Goal: Information Seeking & Learning: Learn about a topic

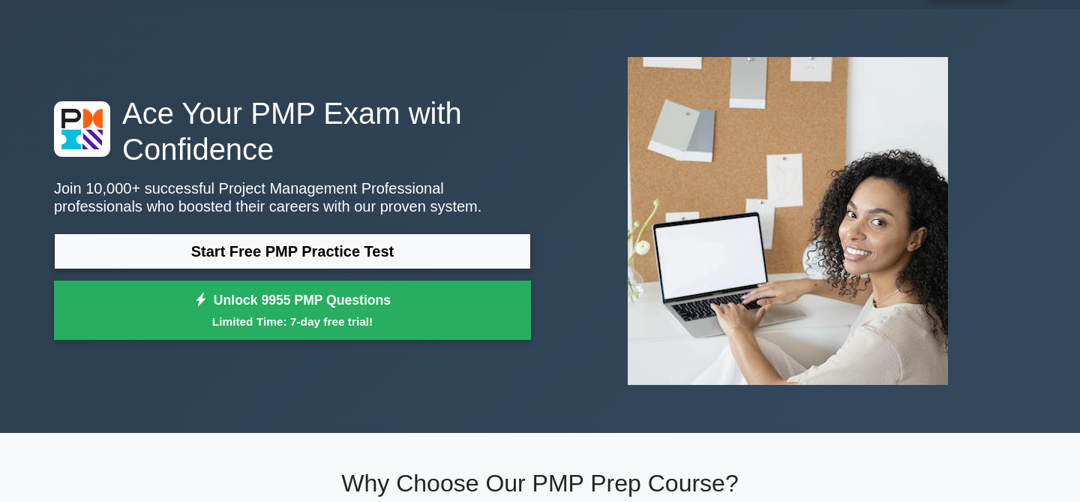
scroll to position [47, 0]
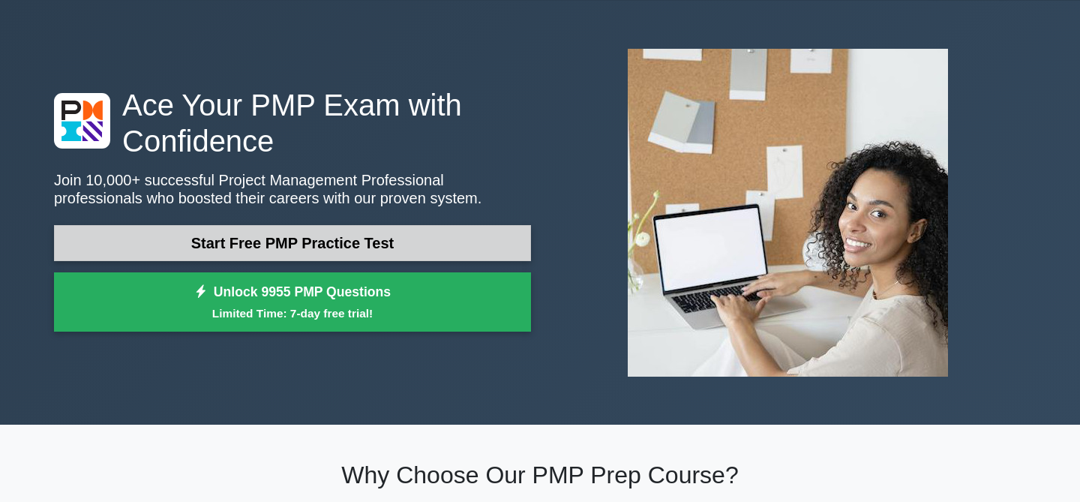
click at [467, 239] on link "Start Free PMP Practice Test" at bounding box center [292, 243] width 477 height 36
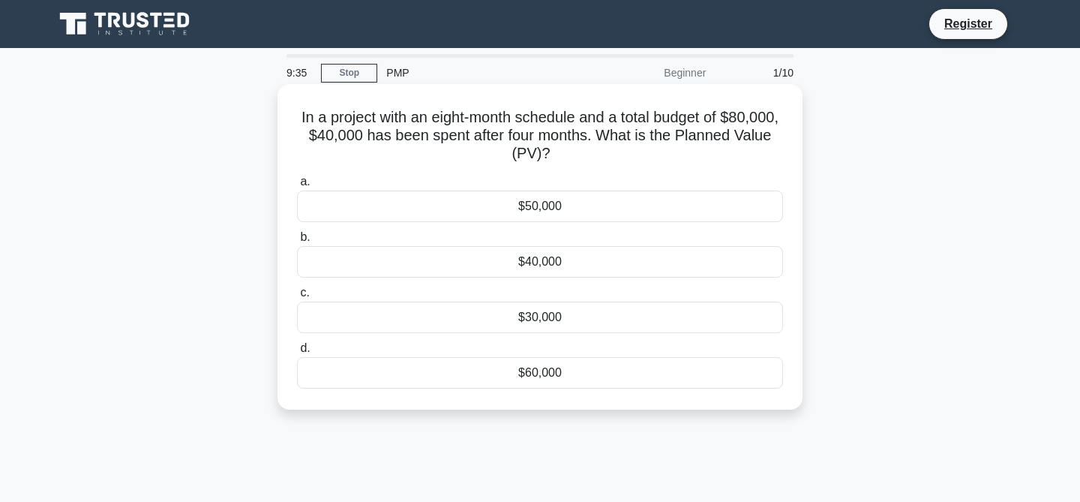
click at [525, 266] on div "$40,000" at bounding box center [540, 262] width 486 height 32
click at [297, 242] on input "b. $40,000" at bounding box center [297, 238] width 0 height 10
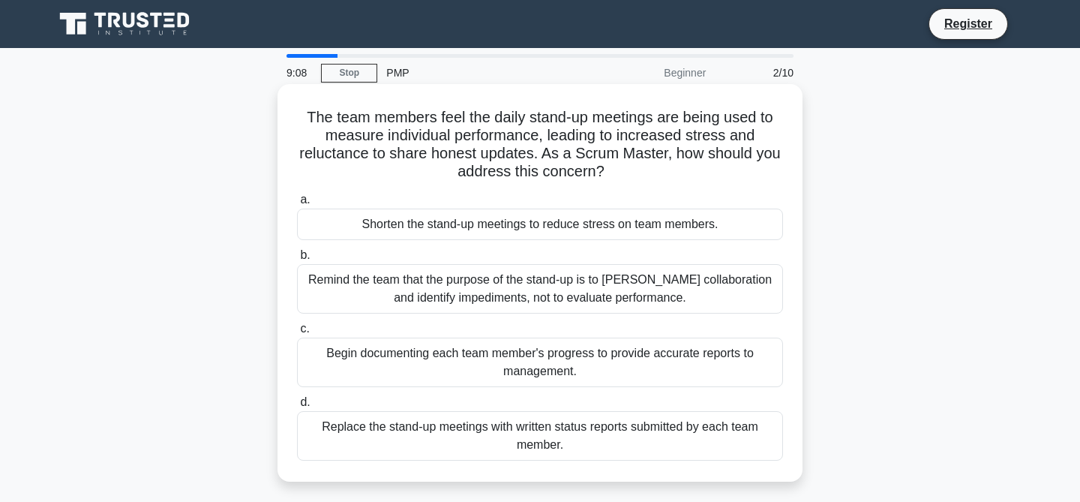
click at [522, 304] on div "Remind the team that the purpose of the stand-up is to foster collaboration and…" at bounding box center [540, 289] width 486 height 50
click at [297, 260] on input "b. Remind the team that the purpose of the stand-up is to foster collaboration …" at bounding box center [297, 256] width 0 height 10
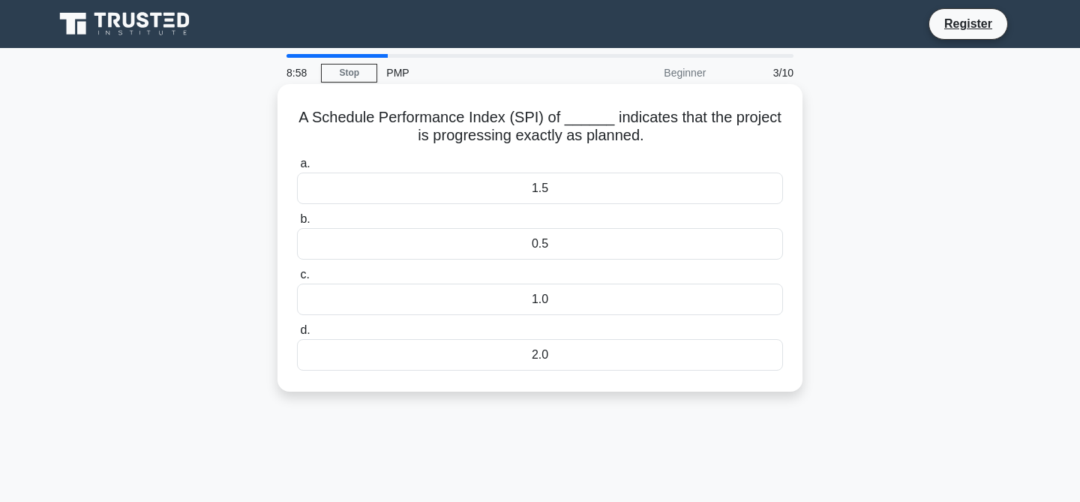
click at [535, 299] on div "1.0" at bounding box center [540, 300] width 486 height 32
click at [297, 280] on input "c. 1.0" at bounding box center [297, 275] width 0 height 10
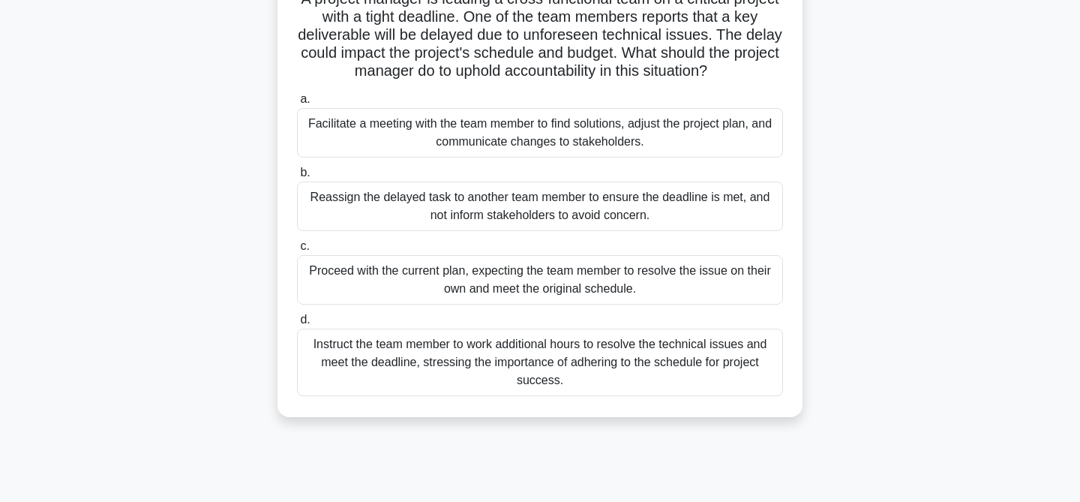
scroll to position [119, 0]
click at [608, 140] on div "Facilitate a meeting with the team member to find solutions, adjust the project…" at bounding box center [540, 132] width 486 height 50
click at [297, 104] on input "a. Facilitate a meeting with the team member to find solutions, adjust the proj…" at bounding box center [297, 99] width 0 height 10
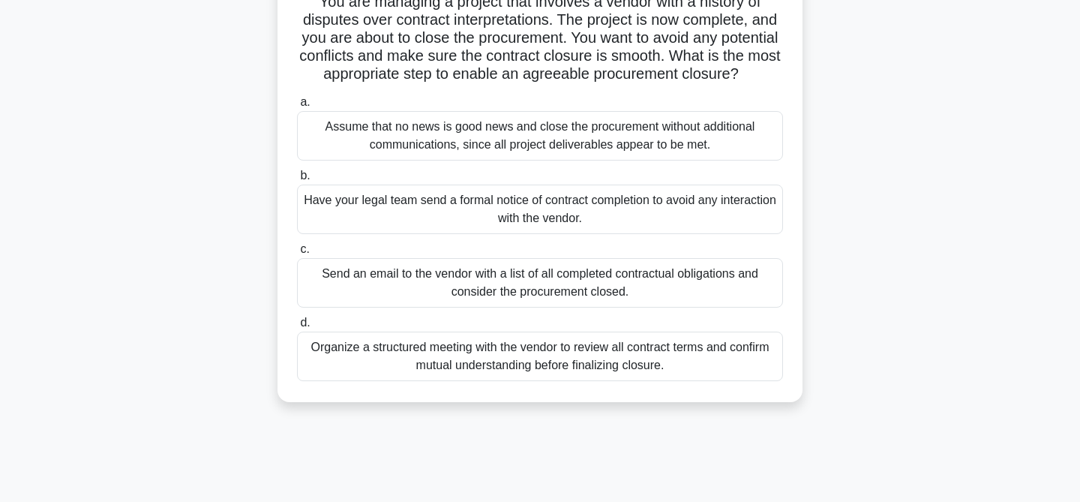
scroll to position [118, 0]
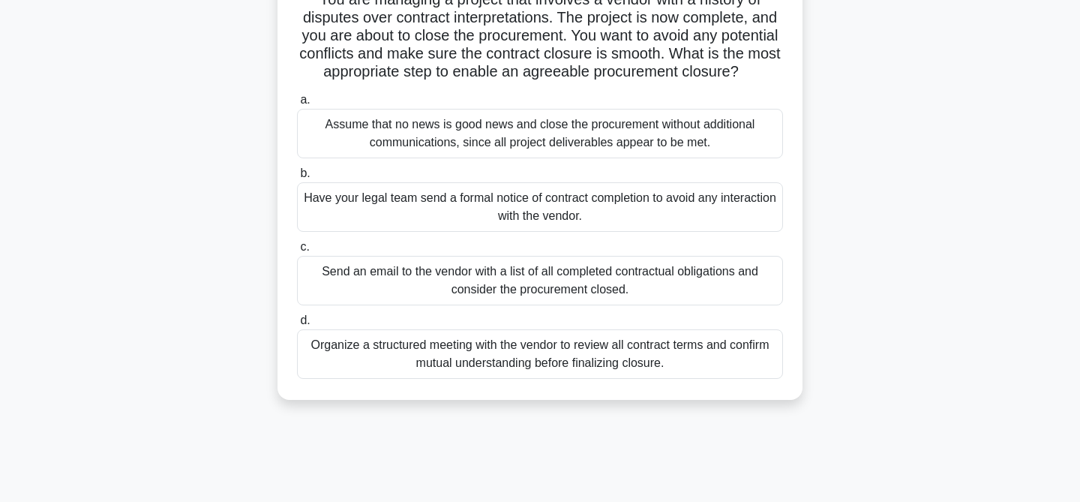
click at [624, 365] on div "Organize a structured meeting with the vendor to review all contract terms and …" at bounding box center [540, 354] width 486 height 50
click at [297, 326] on input "d. Organize a structured meeting with the vendor to review all contract terms a…" at bounding box center [297, 321] width 0 height 10
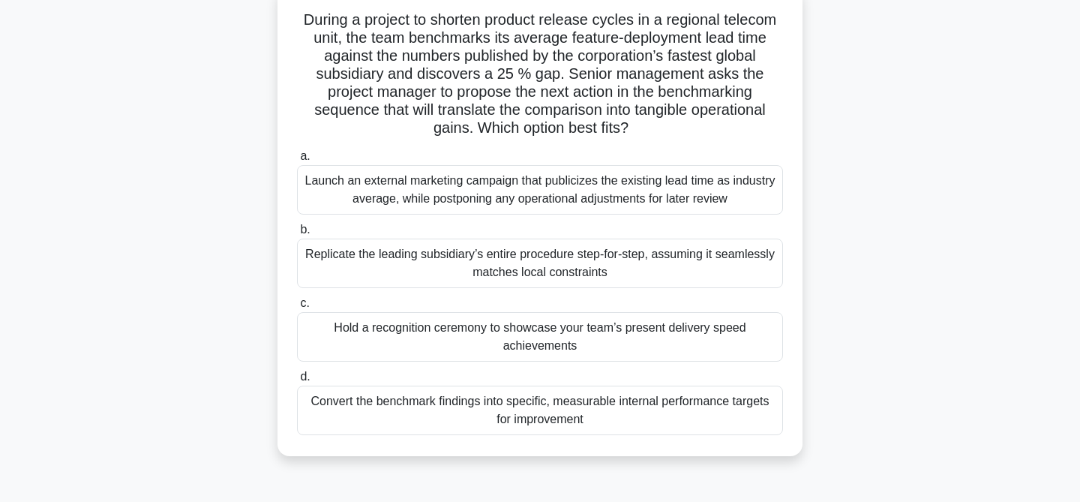
scroll to position [105, 0]
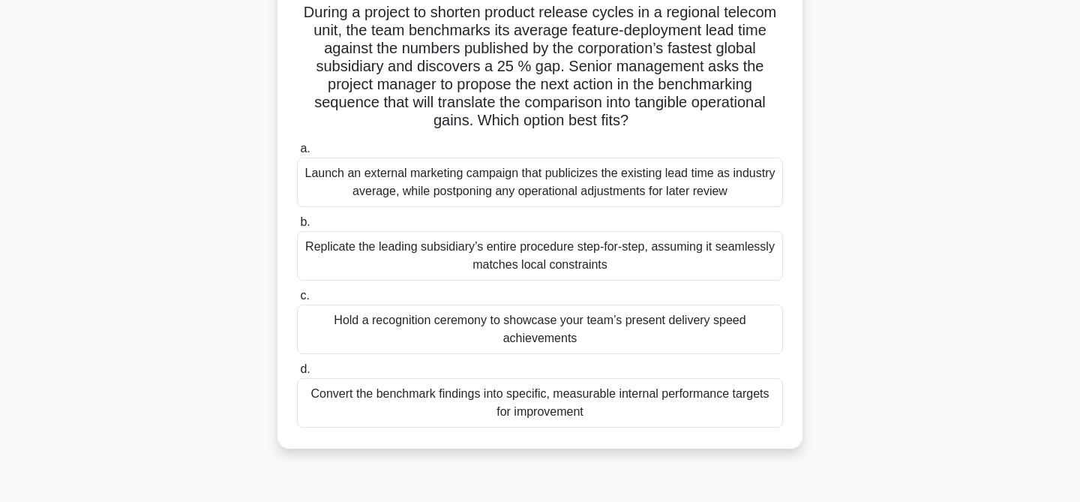
click at [642, 403] on div "Convert the benchmark findings into specific, measurable internal performance t…" at bounding box center [540, 403] width 486 height 50
click at [297, 374] on input "d. Convert the benchmark findings into specific, measurable internal performanc…" at bounding box center [297, 370] width 0 height 10
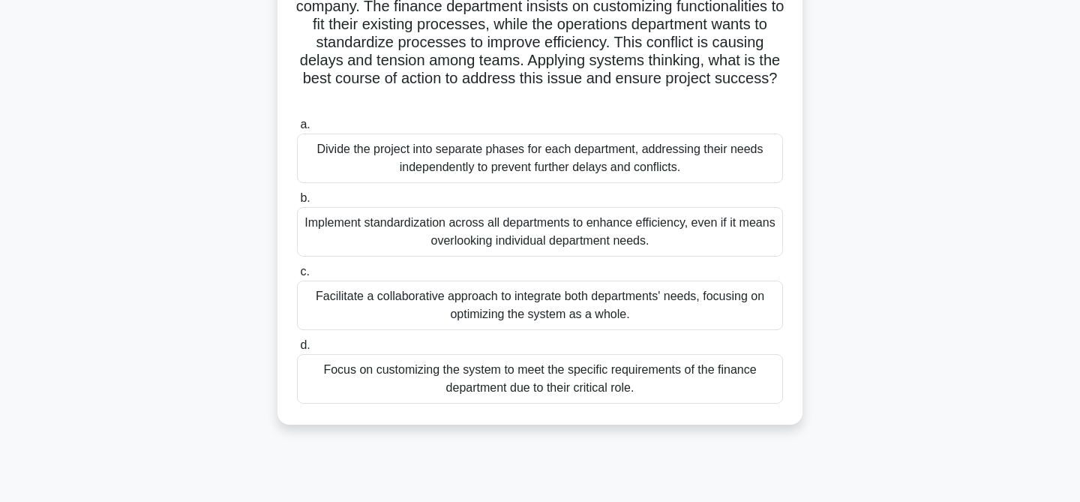
scroll to position [152, 0]
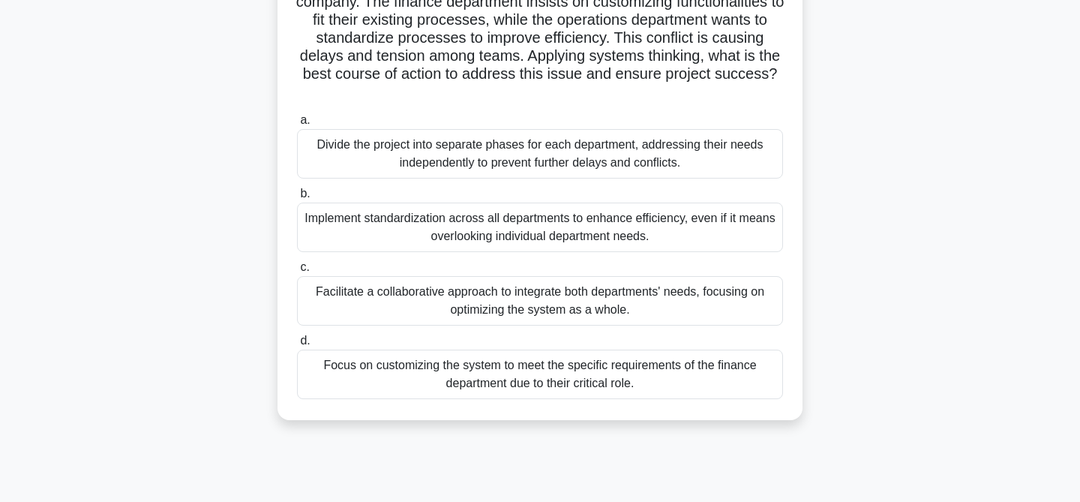
click at [705, 308] on div "Facilitate a collaborative approach to integrate both departments' needs, focus…" at bounding box center [540, 301] width 486 height 50
click at [297, 272] on input "c. Facilitate a collaborative approach to integrate both departments' needs, fo…" at bounding box center [297, 268] width 0 height 10
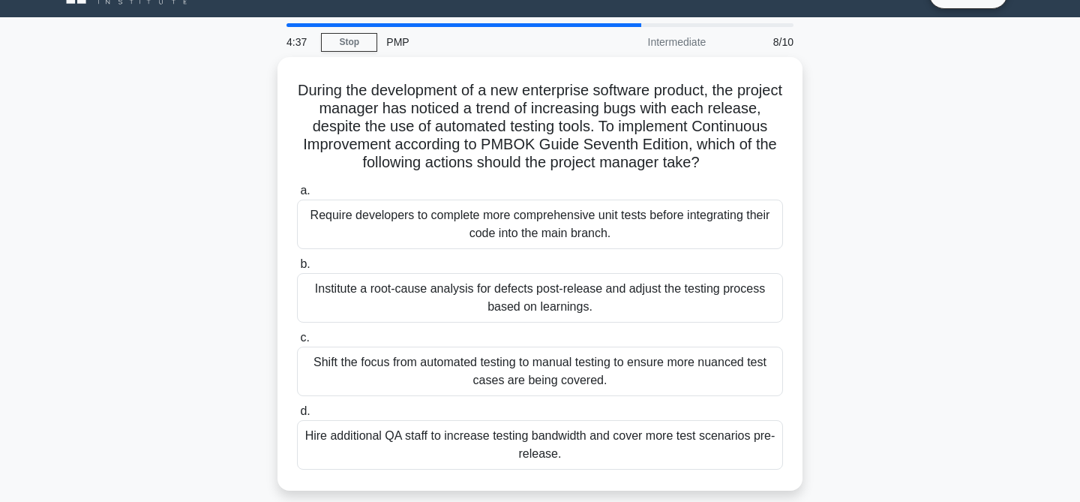
scroll to position [32, 0]
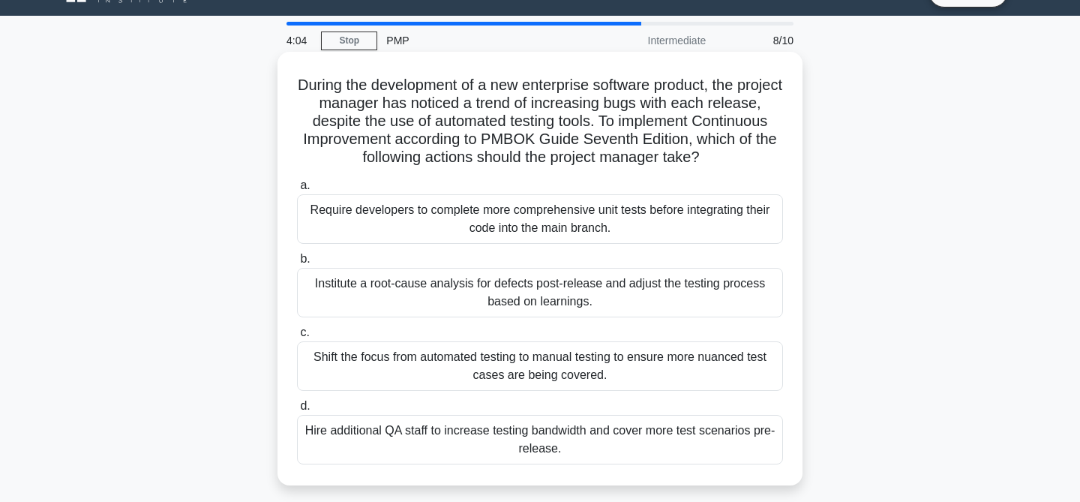
click at [696, 294] on div "Institute a root-cause analysis for defects post-release and adjust the testing…" at bounding box center [540, 293] width 486 height 50
click at [297, 264] on input "b. Institute a root-cause analysis for defects post-release and adjust the test…" at bounding box center [297, 259] width 0 height 10
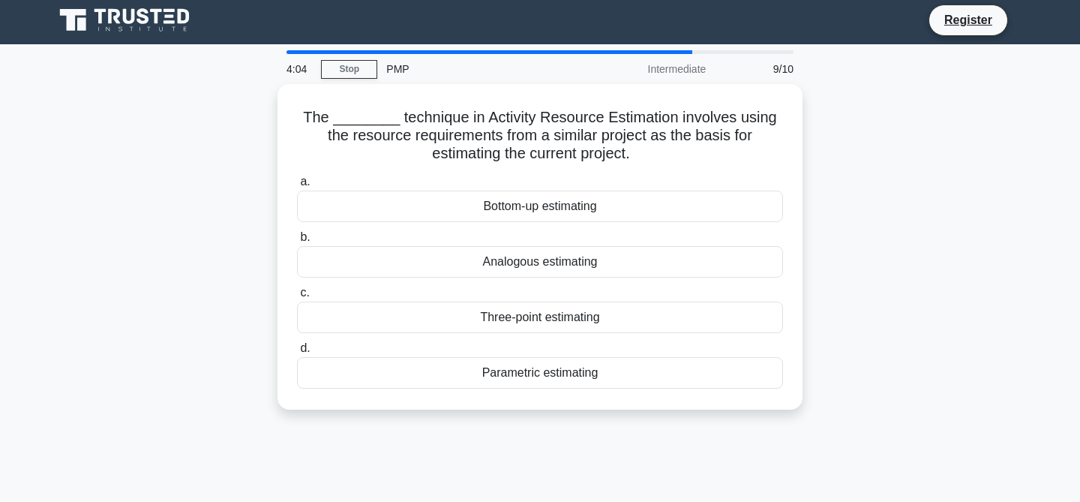
scroll to position [0, 0]
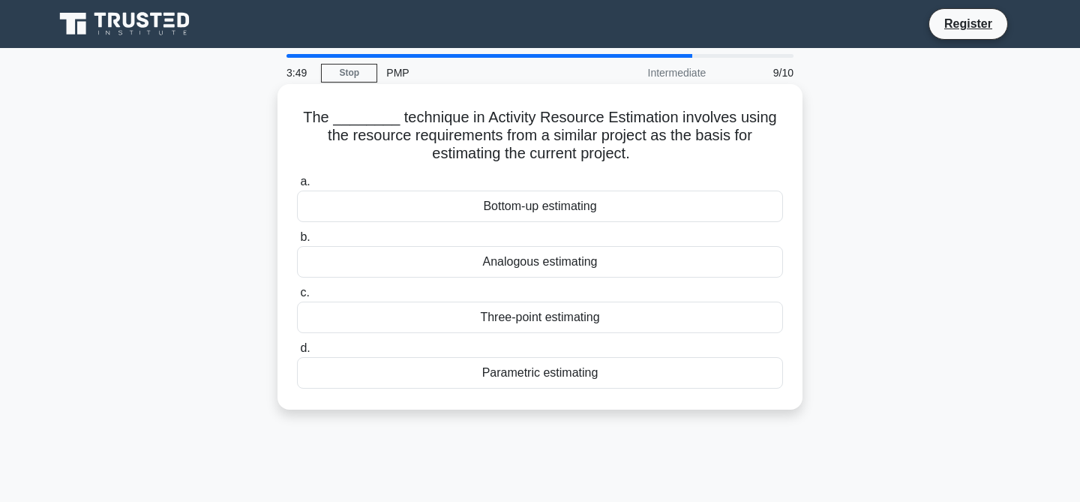
click at [664, 377] on div "Parametric estimating" at bounding box center [540, 373] width 486 height 32
click at [297, 353] on input "d. Parametric estimating" at bounding box center [297, 349] width 0 height 10
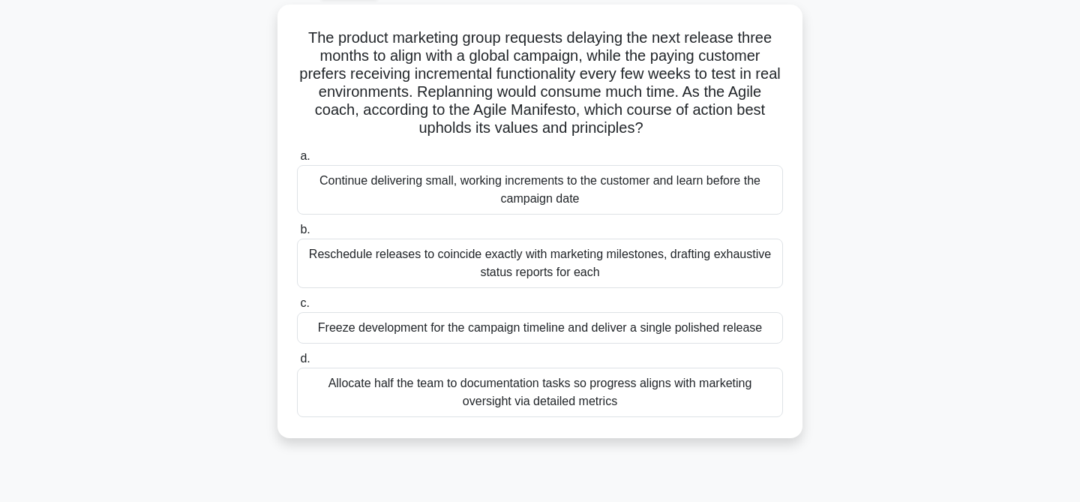
scroll to position [88, 0]
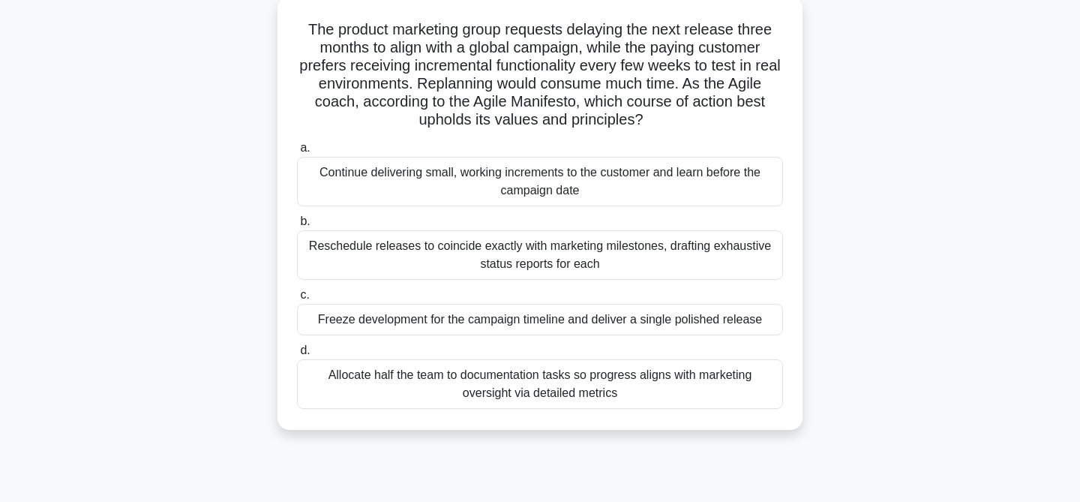
click at [703, 182] on div "Continue delivering small, working increments to the customer and learn before …" at bounding box center [540, 182] width 486 height 50
click at [297, 153] on input "a. Continue delivering small, working increments to the customer and learn befo…" at bounding box center [297, 148] width 0 height 10
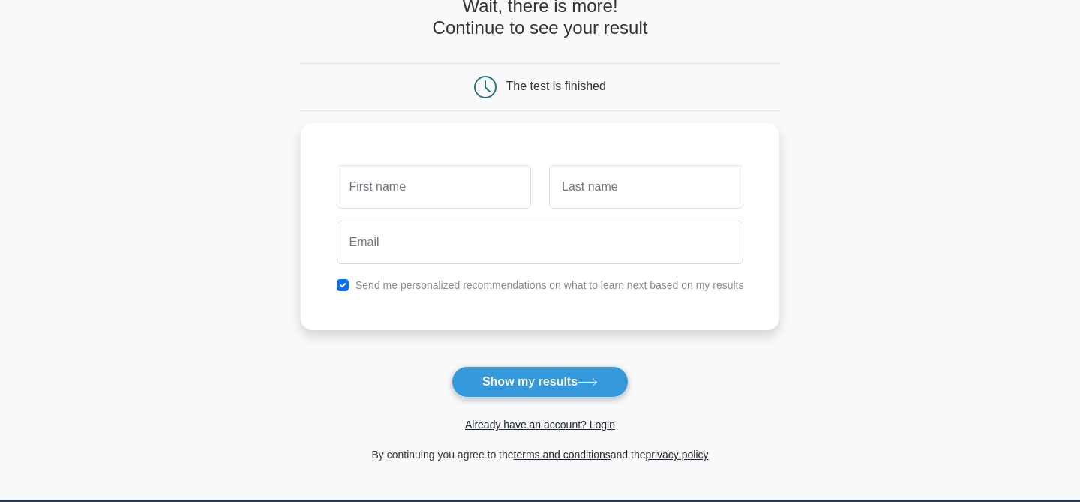
scroll to position [98, 0]
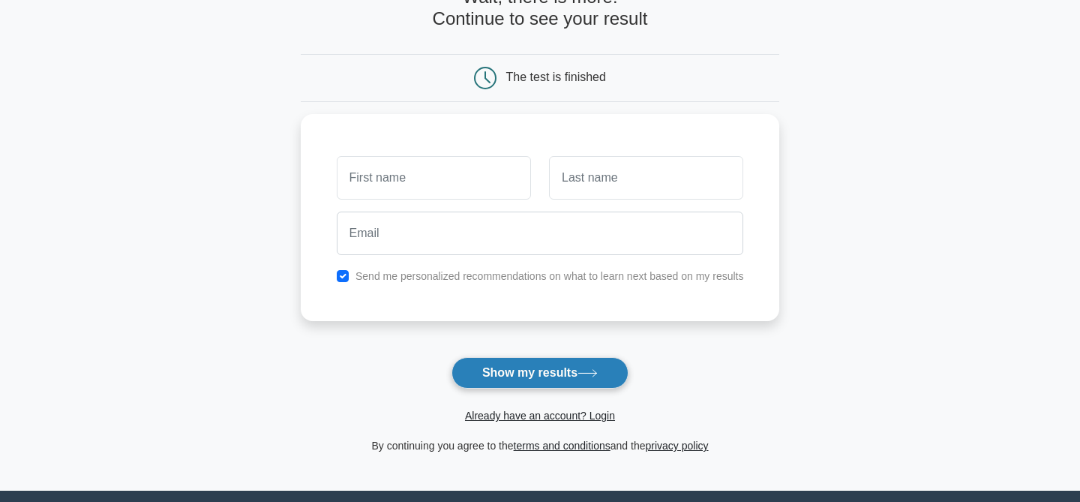
click at [518, 375] on button "Show my results" at bounding box center [540, 373] width 177 height 32
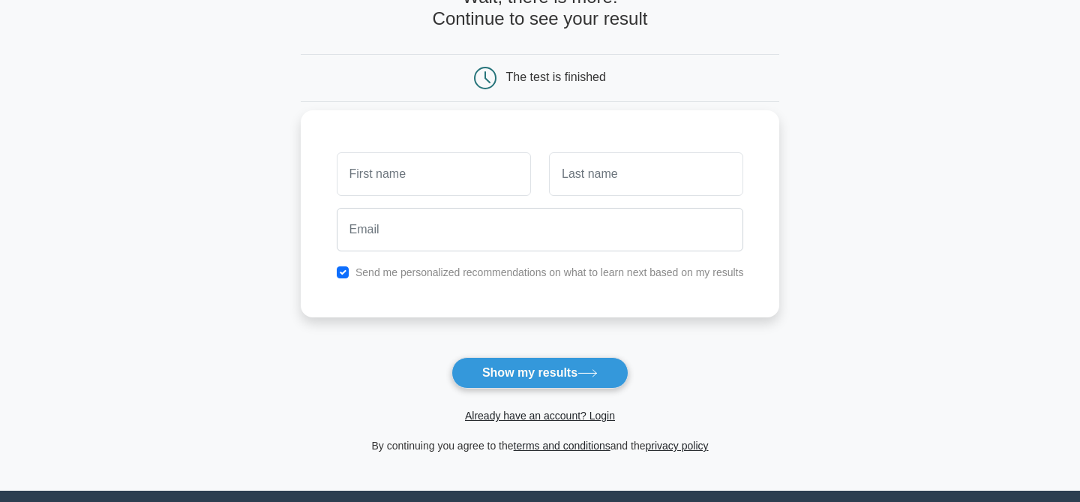
click at [343, 279] on div "Send me personalized recommendations on what to learn next based on my results" at bounding box center [540, 272] width 425 height 18
click at [343, 266] on input "checkbox" at bounding box center [343, 272] width 12 height 12
checkbox input "false"
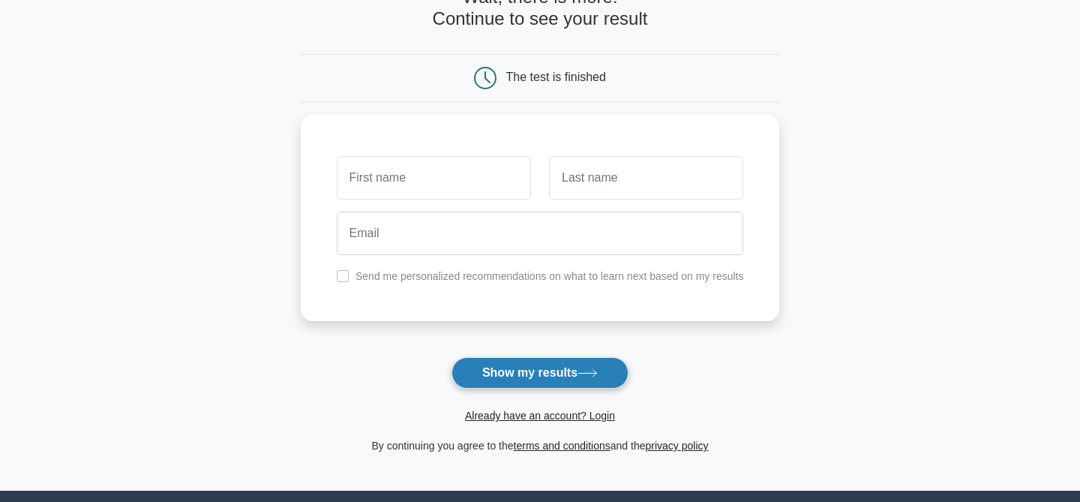
click at [509, 383] on button "Show my results" at bounding box center [540, 373] width 177 height 32
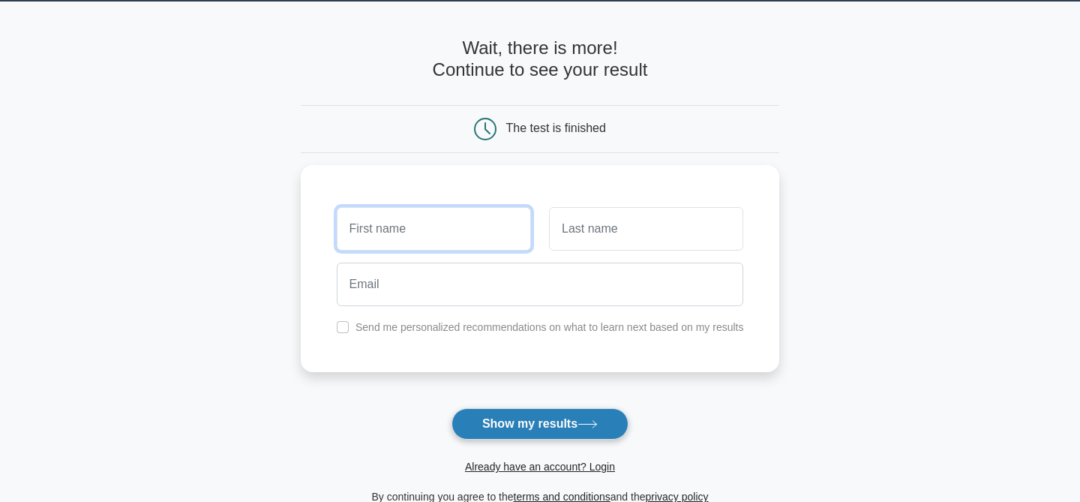
scroll to position [48, 0]
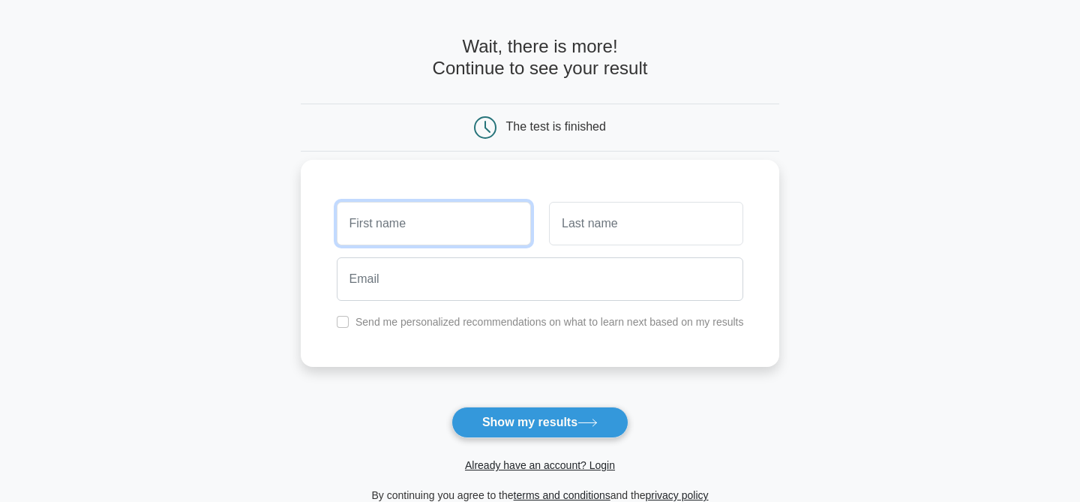
click at [482, 224] on input "text" at bounding box center [434, 224] width 194 height 44
type input "Hams"
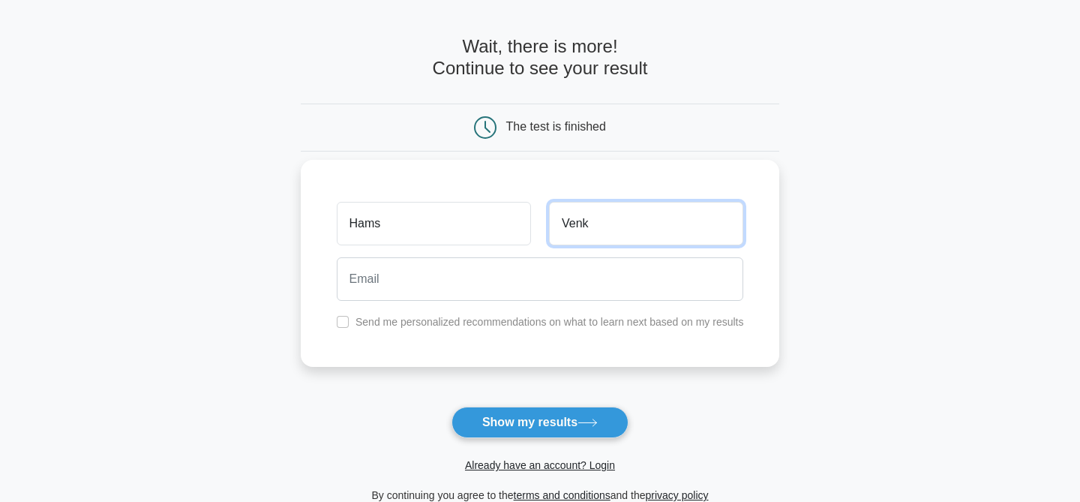
type input "Venk"
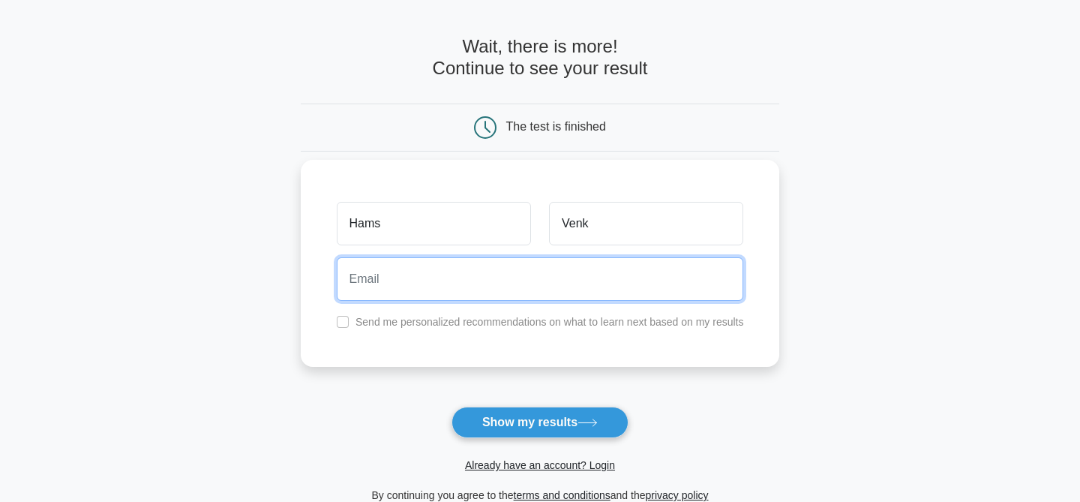
click at [440, 285] on input "email" at bounding box center [540, 279] width 407 height 44
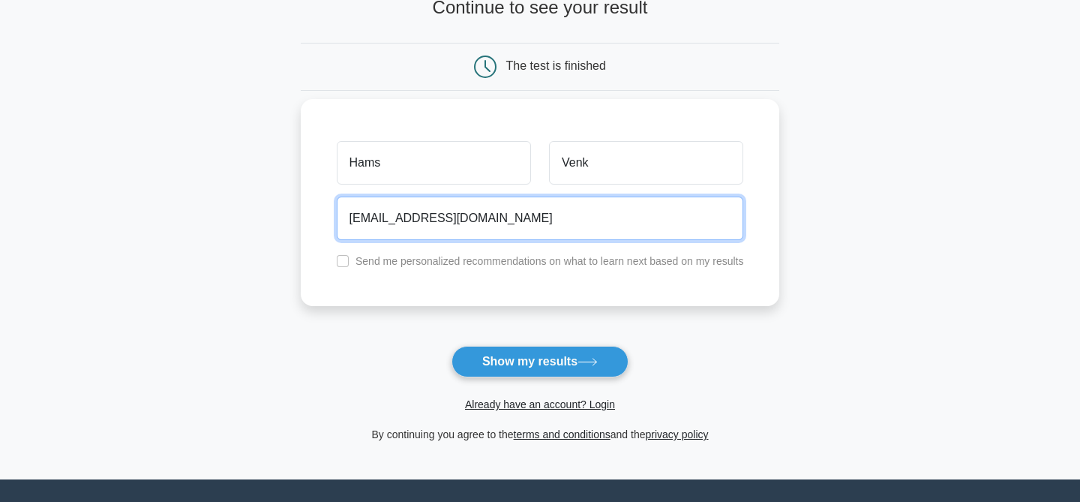
scroll to position [110, 0]
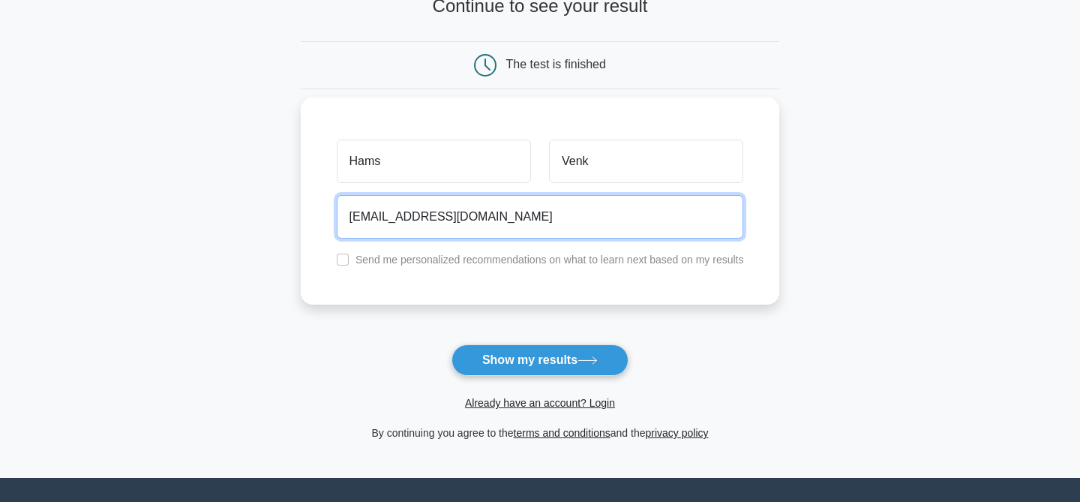
click at [437, 215] on input "world_tiger0123@hotmail.com" at bounding box center [540, 217] width 407 height 44
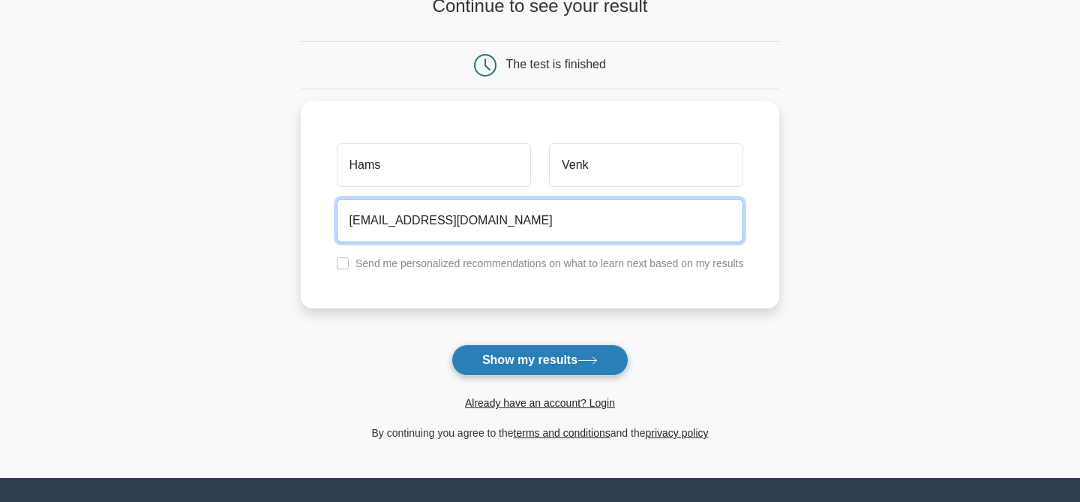
type input "world_tiger@hotmail.com"
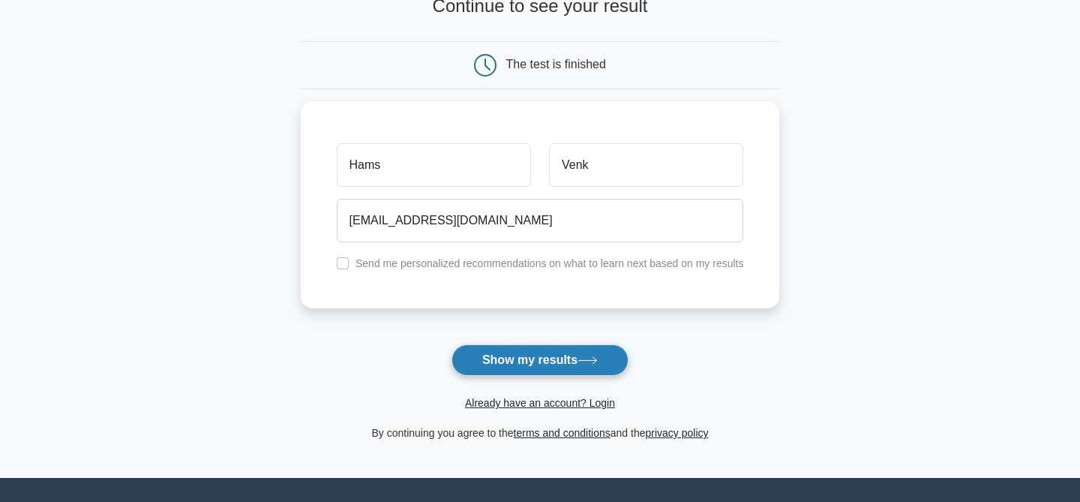
click at [564, 369] on button "Show my results" at bounding box center [540, 360] width 177 height 32
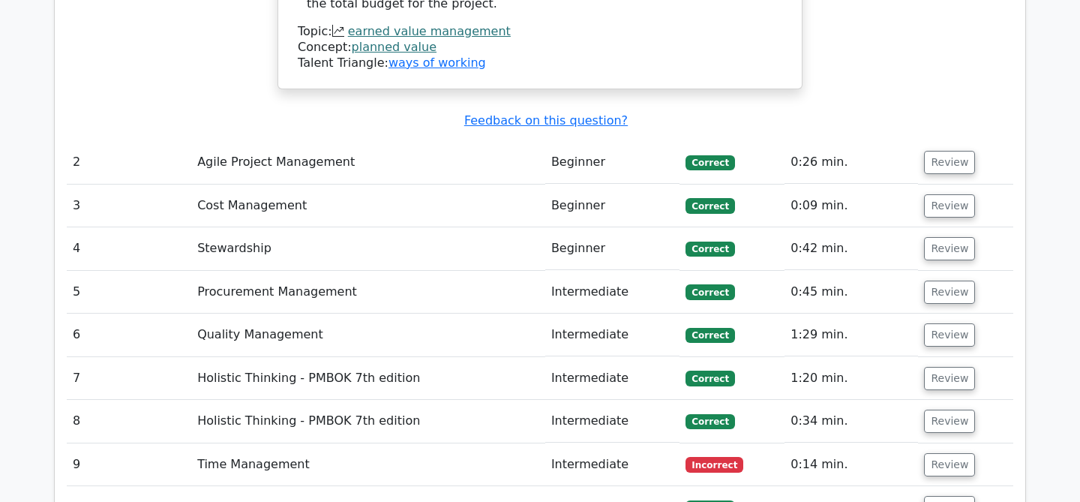
scroll to position [1851, 0]
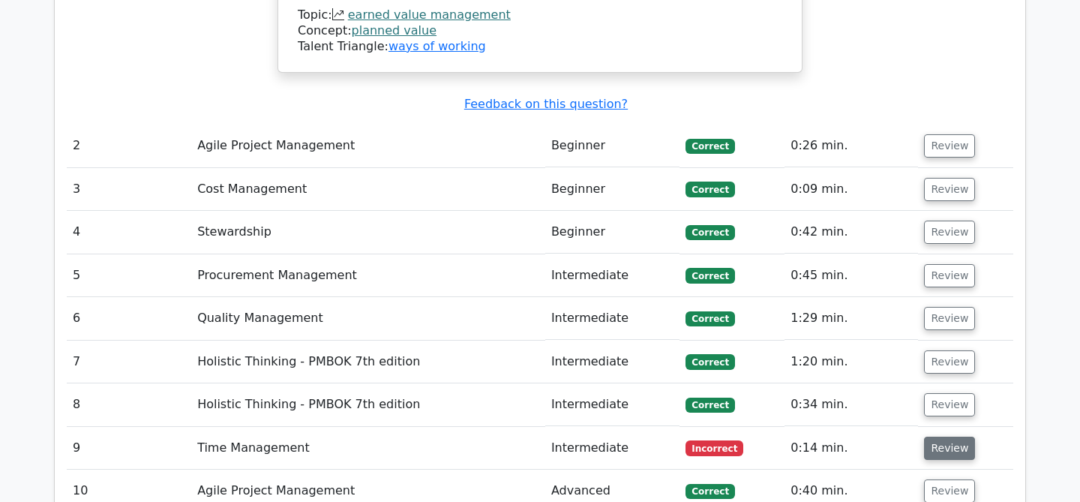
click at [949, 437] on button "Review" at bounding box center [949, 448] width 51 height 23
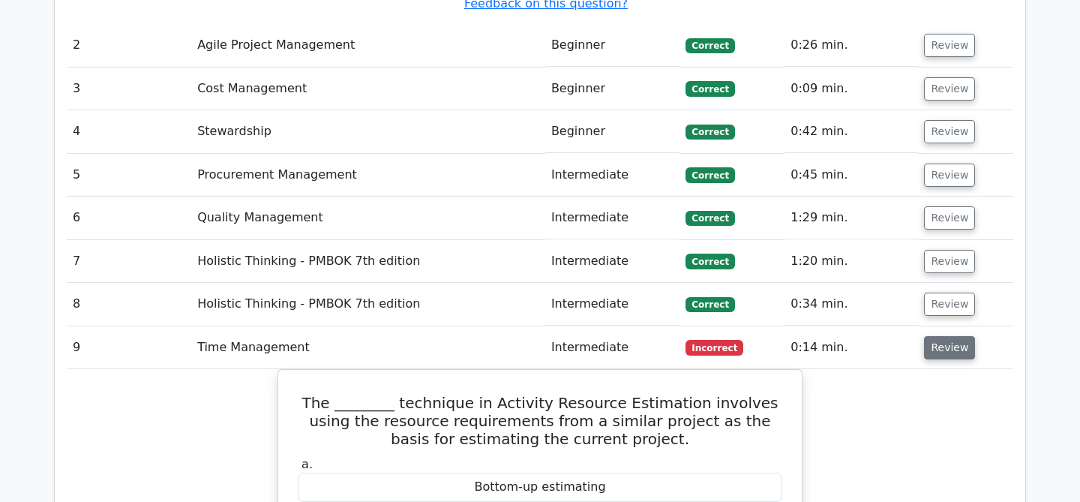
scroll to position [1952, 0]
click at [959, 335] on button "Review" at bounding box center [949, 346] width 51 height 23
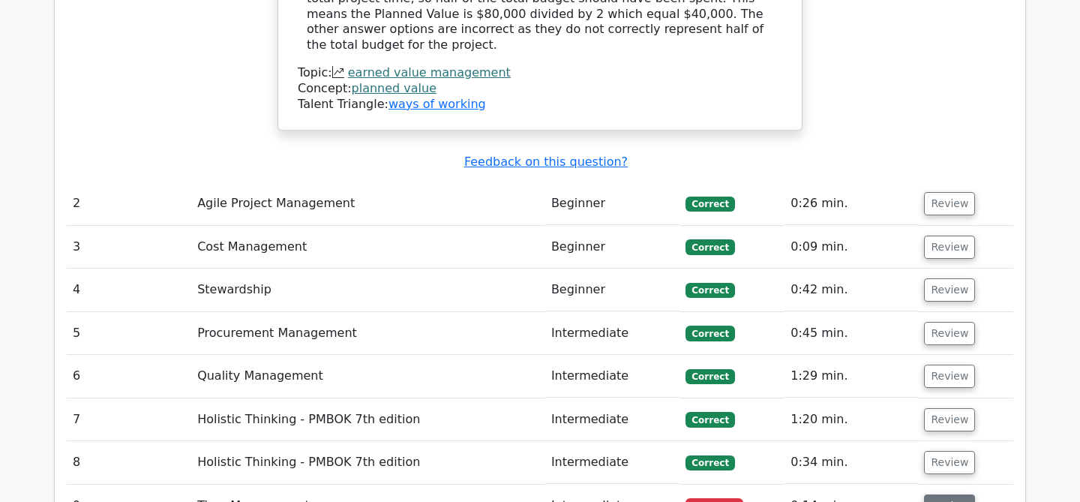
scroll to position [1792, 0]
click at [952, 193] on button "Review" at bounding box center [949, 204] width 51 height 23
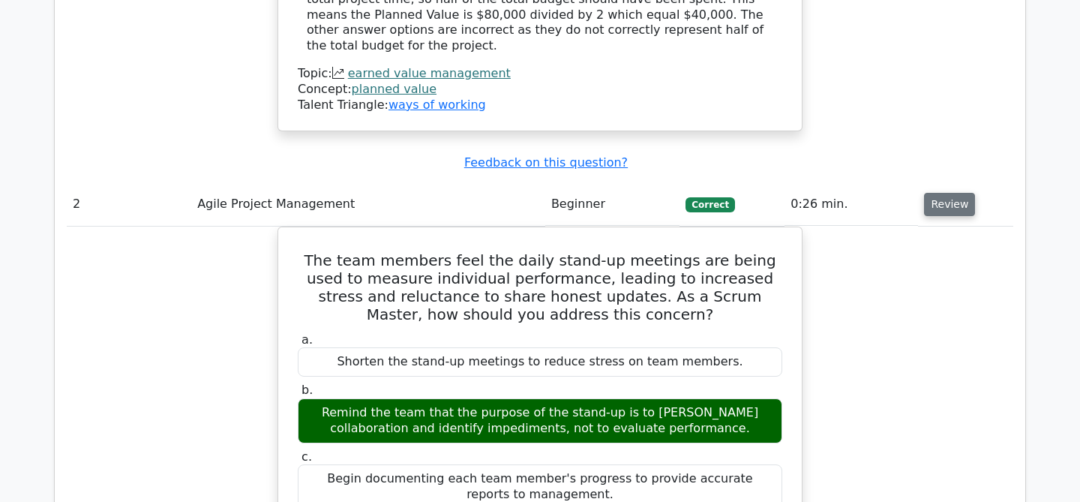
click at [952, 193] on button "Review" at bounding box center [949, 204] width 51 height 23
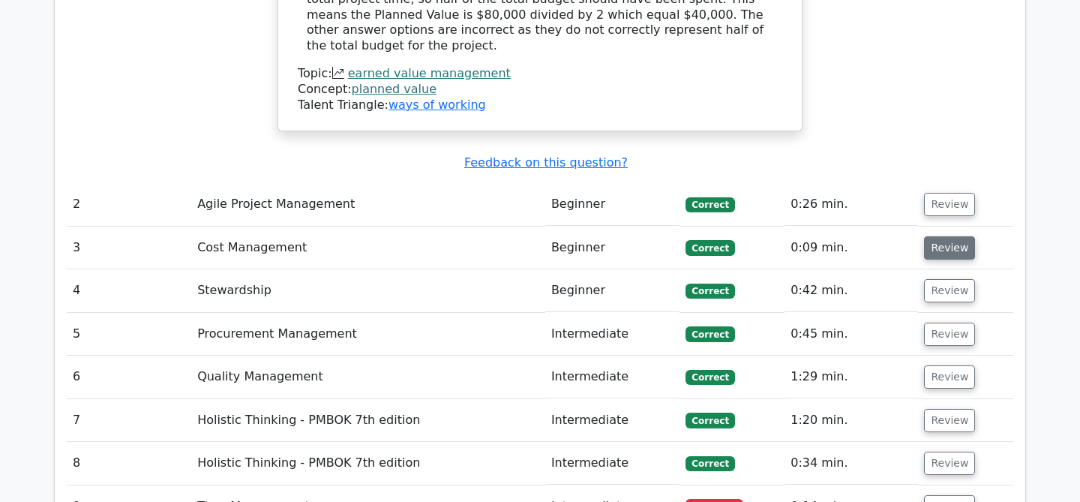
click at [947, 236] on button "Review" at bounding box center [949, 247] width 51 height 23
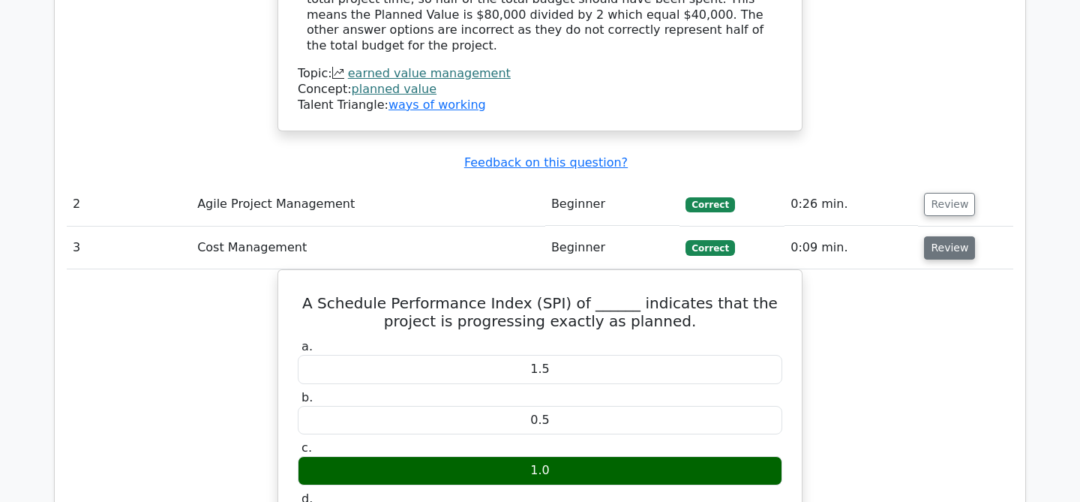
click at [947, 236] on button "Review" at bounding box center [949, 247] width 51 height 23
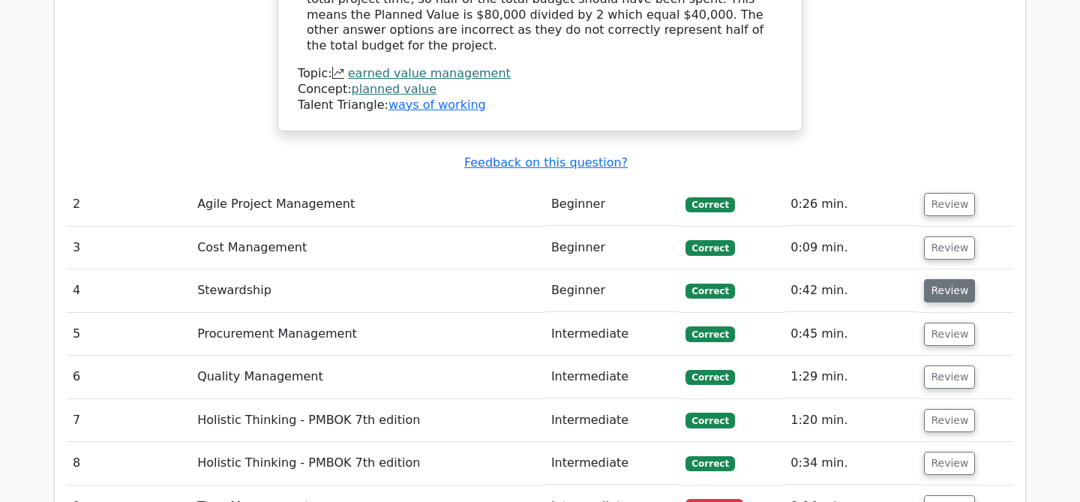
click at [936, 279] on button "Review" at bounding box center [949, 290] width 51 height 23
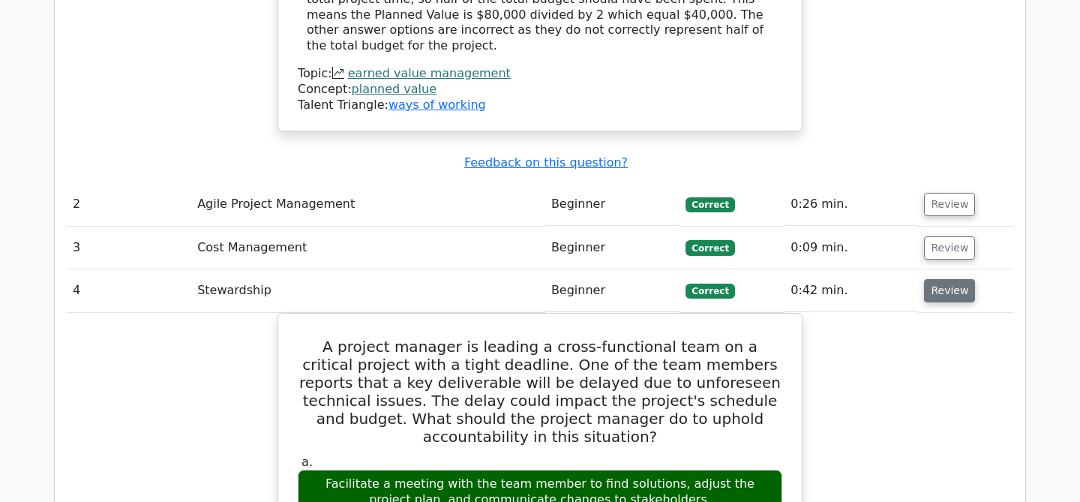
click at [936, 279] on button "Review" at bounding box center [949, 290] width 51 height 23
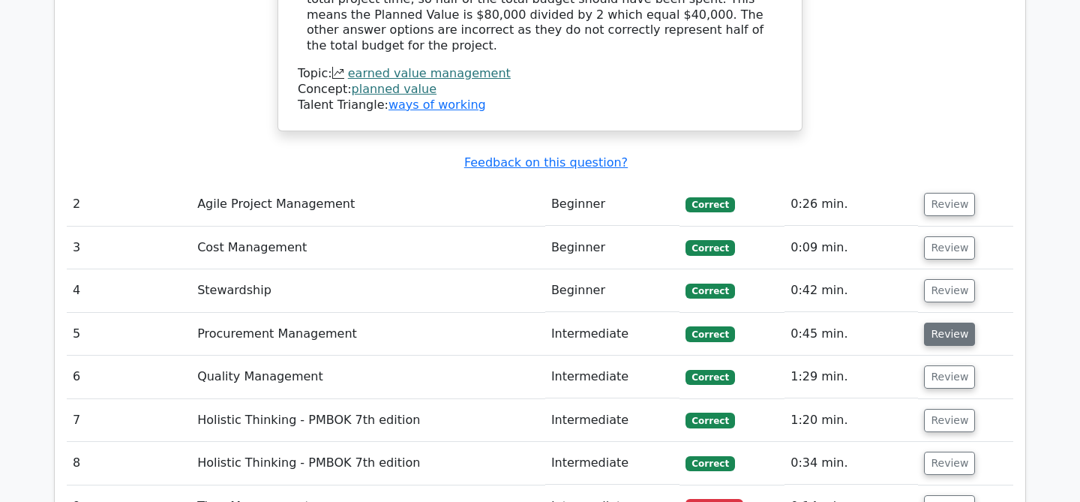
click at [933, 323] on button "Review" at bounding box center [949, 334] width 51 height 23
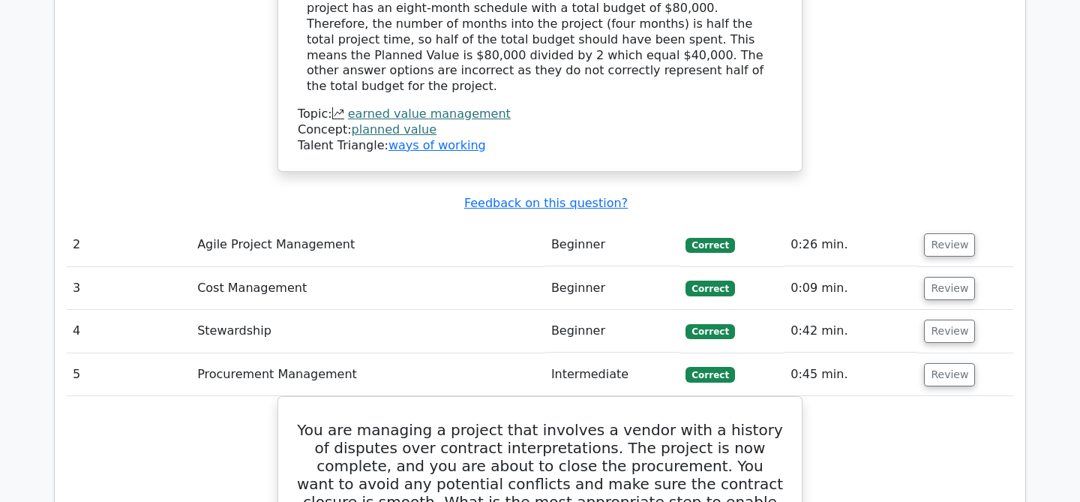
scroll to position [1772, 0]
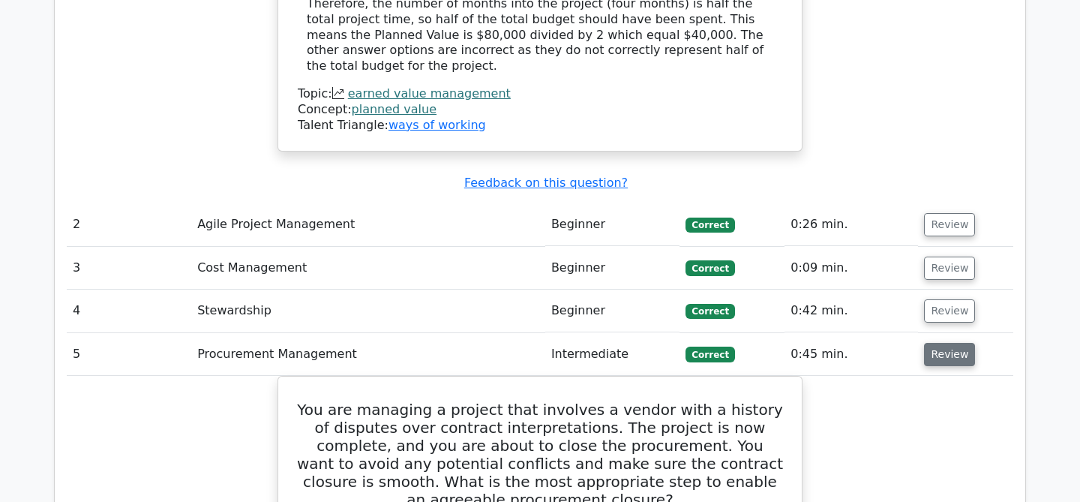
click at [947, 343] on button "Review" at bounding box center [949, 354] width 51 height 23
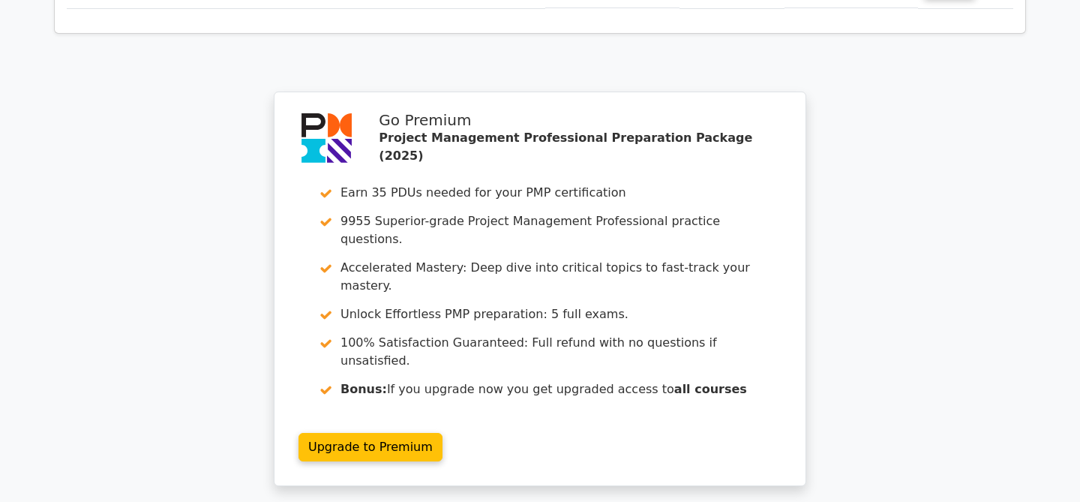
scroll to position [2345, 0]
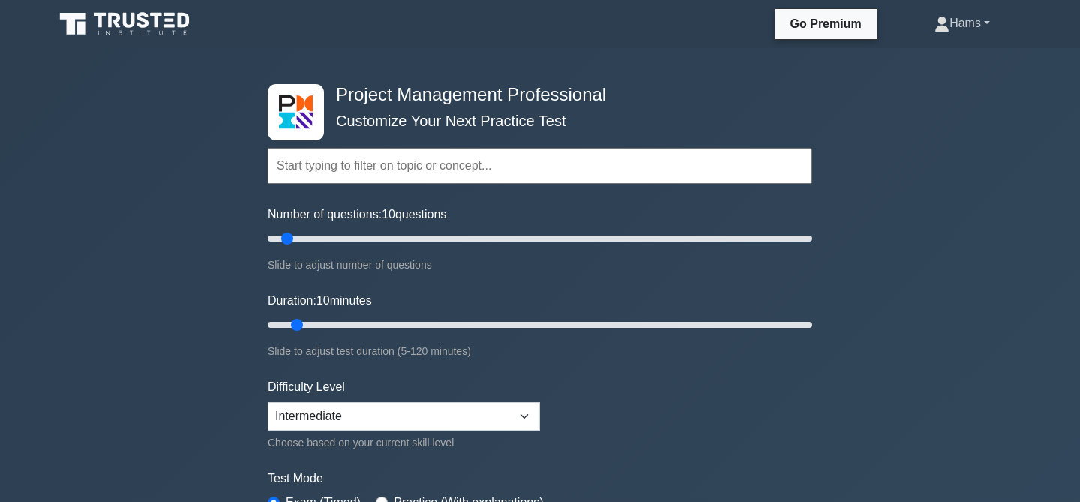
click at [996, 25] on link "Hams" at bounding box center [963, 23] width 128 height 30
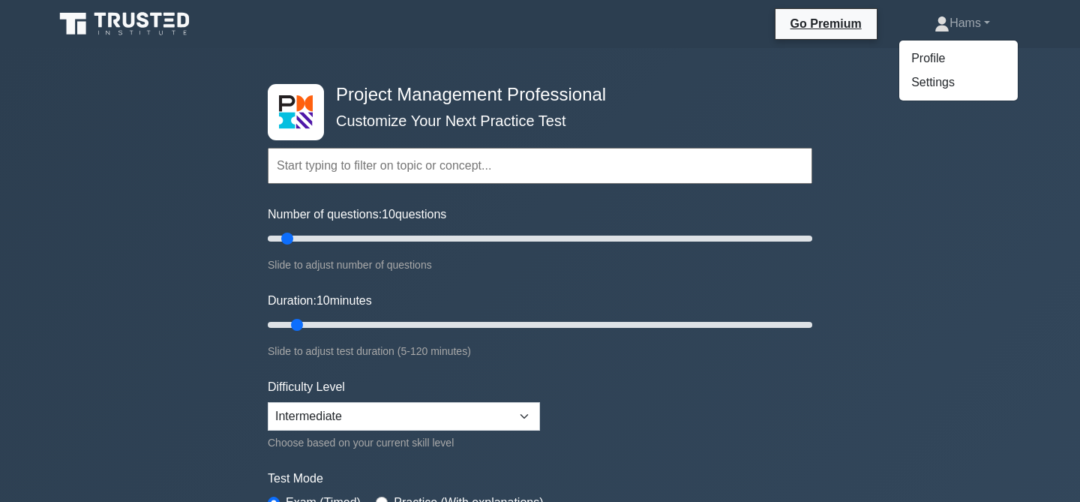
click at [945, 203] on div "Project Management Professional Customize Your Next Practice Test Topics Scope …" at bounding box center [540, 505] width 1080 height 915
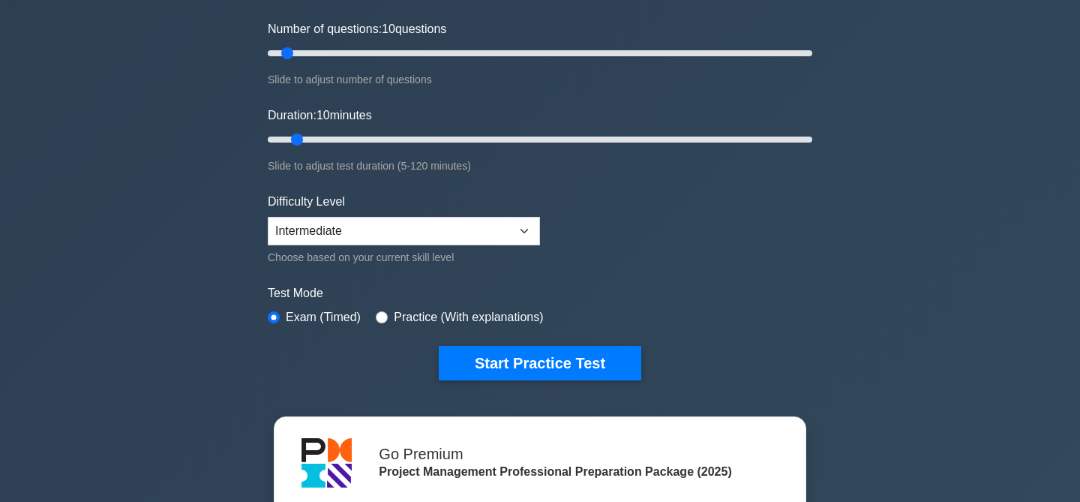
scroll to position [193, 0]
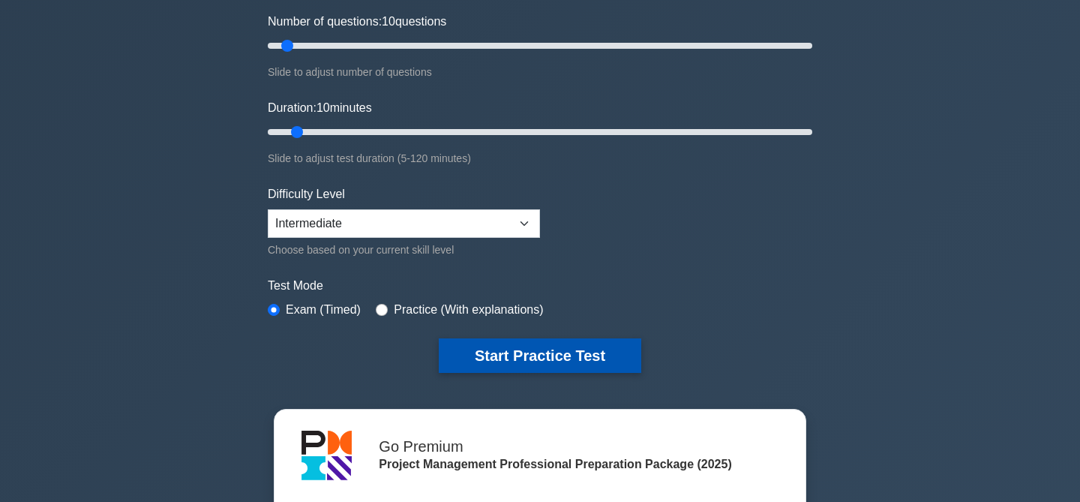
click at [579, 360] on button "Start Practice Test" at bounding box center [540, 355] width 203 height 35
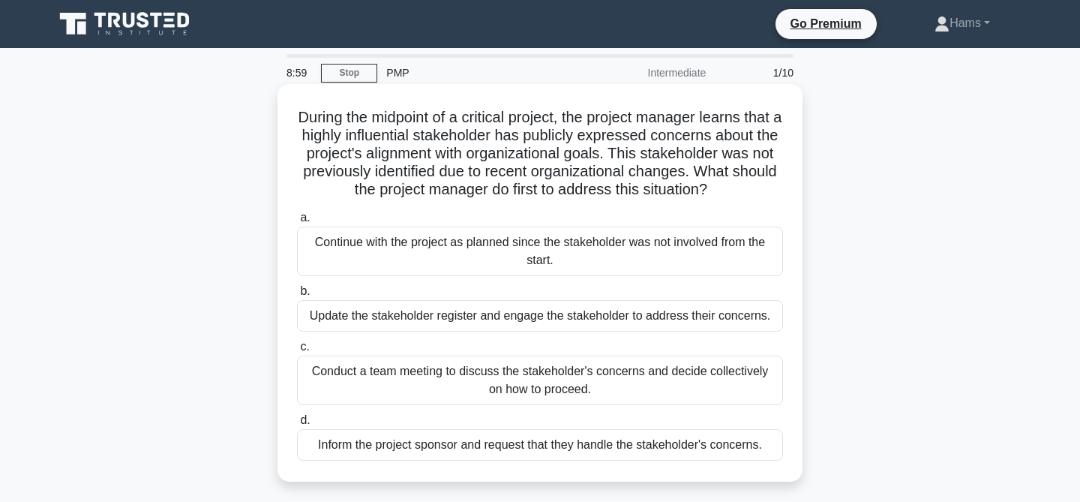
click at [591, 321] on div "Update the stakeholder register and engage the stakeholder to address their con…" at bounding box center [540, 316] width 486 height 32
click at [297, 296] on input "b. Update the stakeholder register and engage the stakeholder to address their …" at bounding box center [297, 292] width 0 height 10
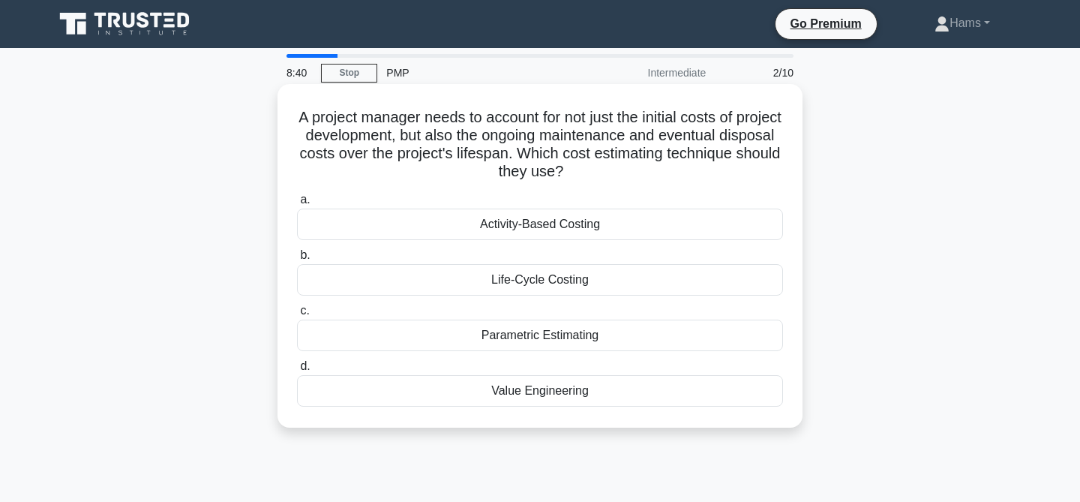
click at [588, 282] on div "Life-Cycle Costing" at bounding box center [540, 280] width 486 height 32
click at [297, 260] on input "b. Life-Cycle Costing" at bounding box center [297, 256] width 0 height 10
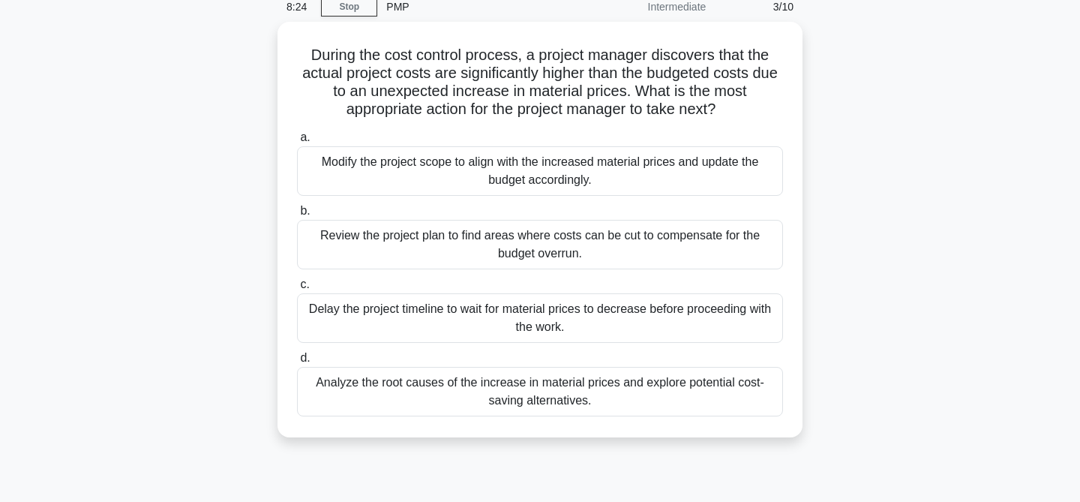
scroll to position [71, 0]
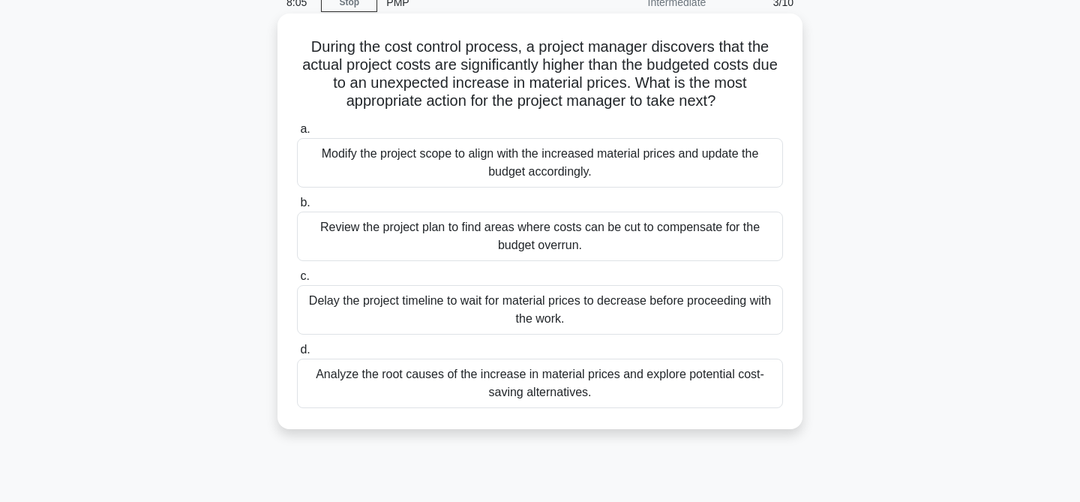
click at [533, 392] on div "Analyze the root causes of the increase in material prices and explore potentia…" at bounding box center [540, 384] width 486 height 50
click at [297, 355] on input "d. Analyze the root causes of the increase in material prices and explore poten…" at bounding box center [297, 350] width 0 height 10
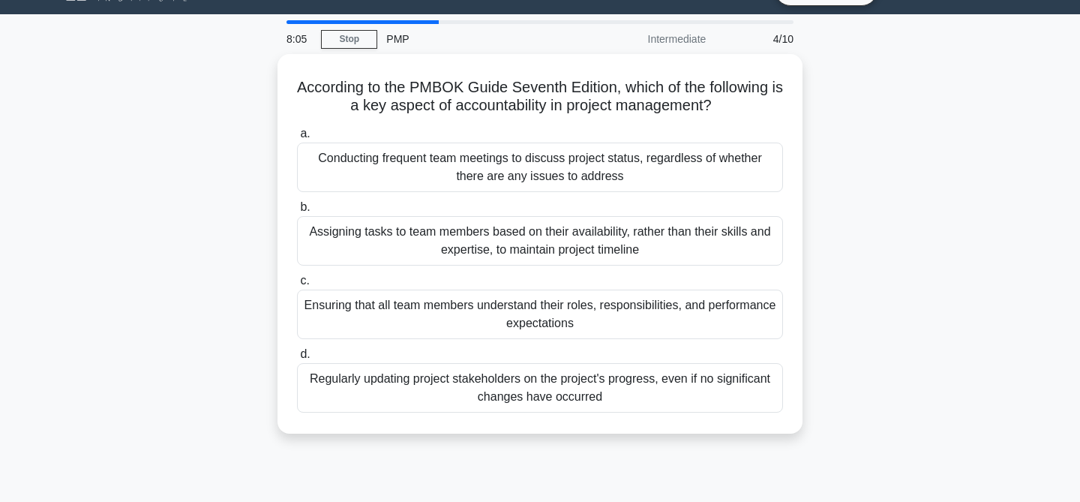
scroll to position [0, 0]
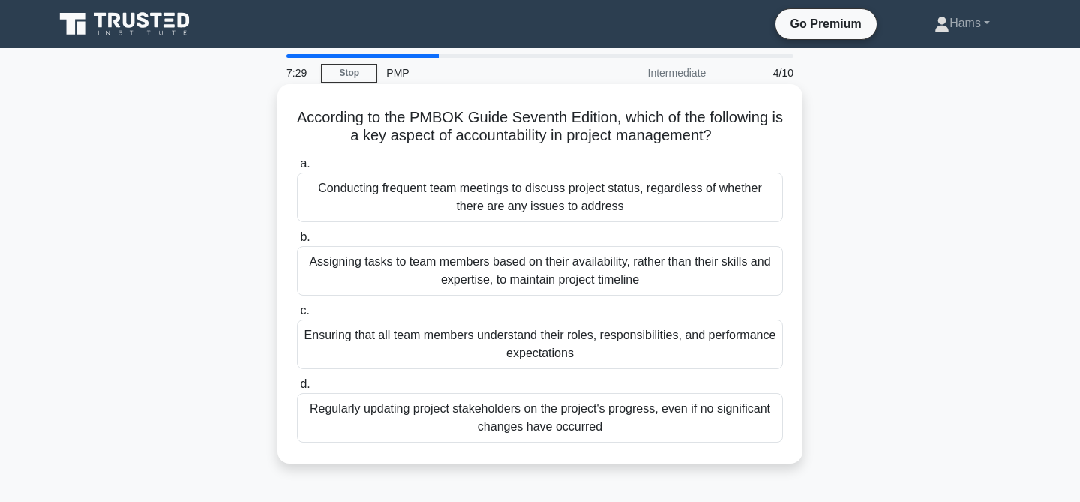
click at [535, 353] on div "Ensuring that all team members understand their roles, responsibilities, and pe…" at bounding box center [540, 345] width 486 height 50
click at [297, 316] on input "c. Ensuring that all team members understand their roles, responsibilities, and…" at bounding box center [297, 311] width 0 height 10
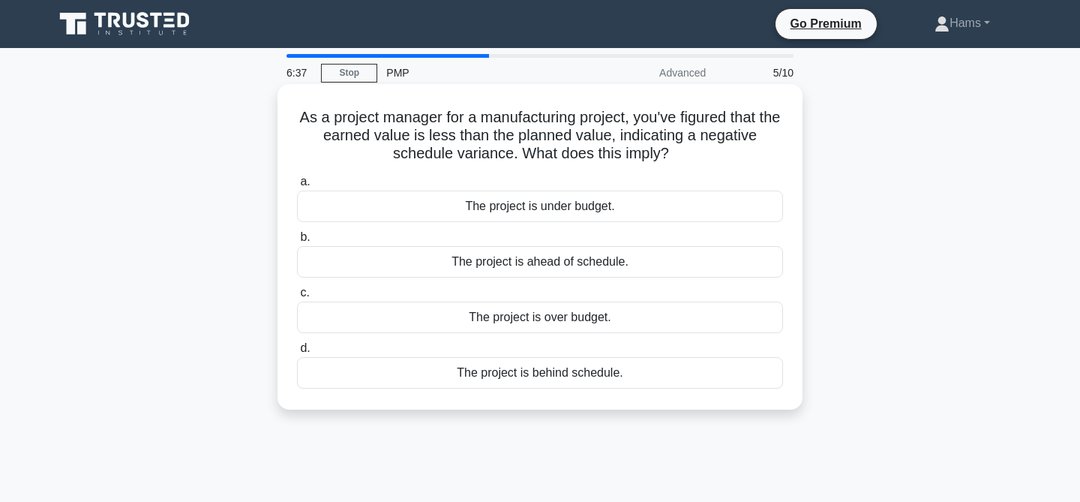
click at [533, 208] on div "The project is under budget." at bounding box center [540, 207] width 486 height 32
click at [297, 187] on input "a. The project is under budget." at bounding box center [297, 182] width 0 height 10
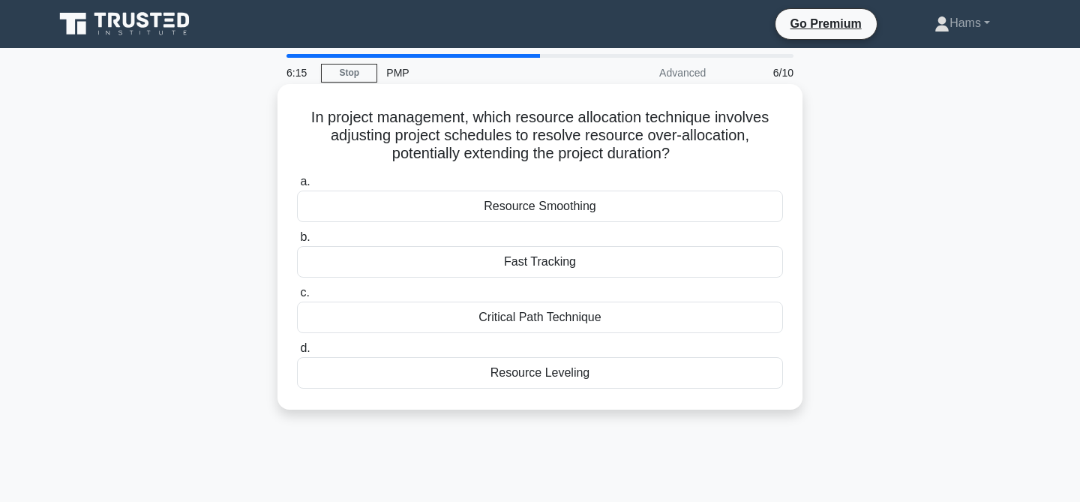
click at [566, 372] on div "Resource Leveling" at bounding box center [540, 373] width 486 height 32
click at [297, 353] on input "d. Resource Leveling" at bounding box center [297, 349] width 0 height 10
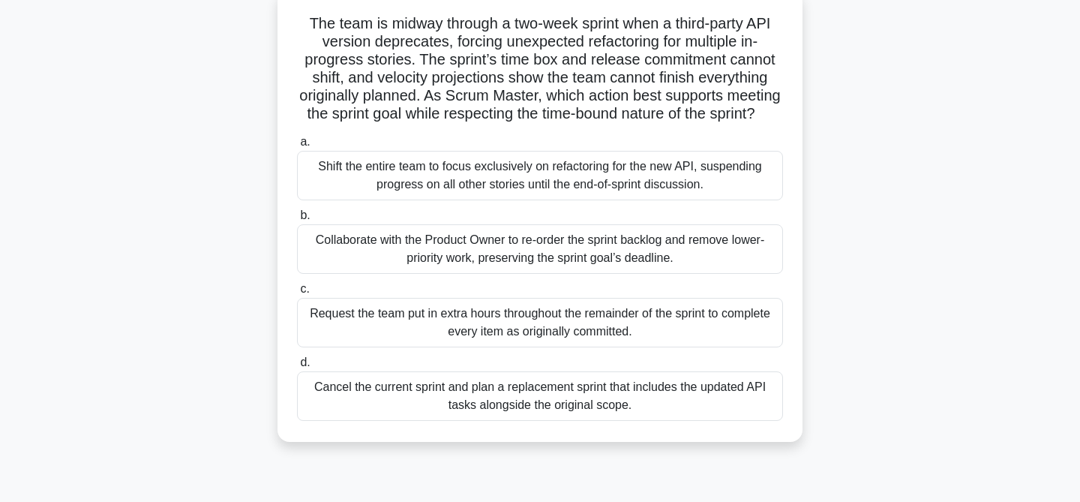
scroll to position [102, 0]
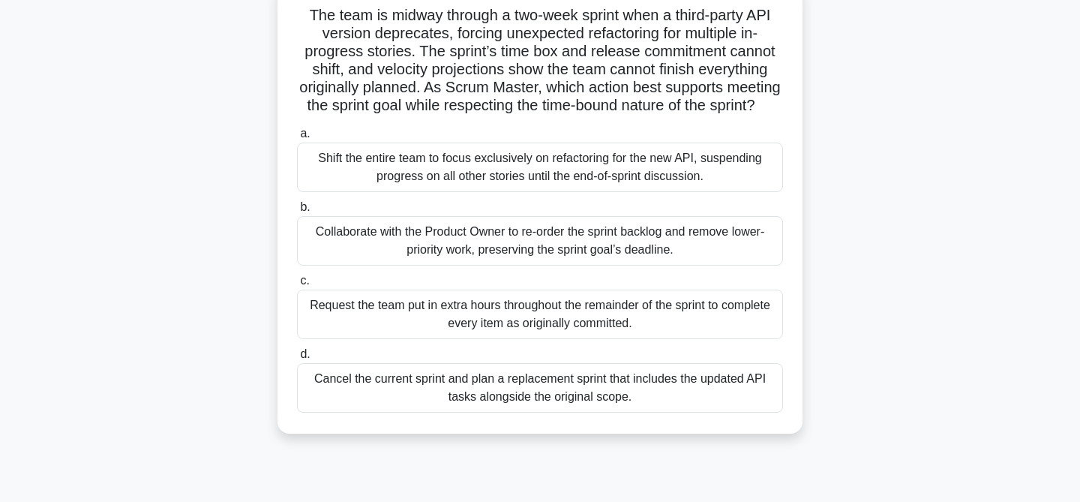
click at [569, 239] on div "Collaborate with the Product Owner to re-order the sprint backlog and remove lo…" at bounding box center [540, 241] width 486 height 50
click at [297, 212] on input "b. Collaborate with the Product Owner to re-order the sprint backlog and remove…" at bounding box center [297, 208] width 0 height 10
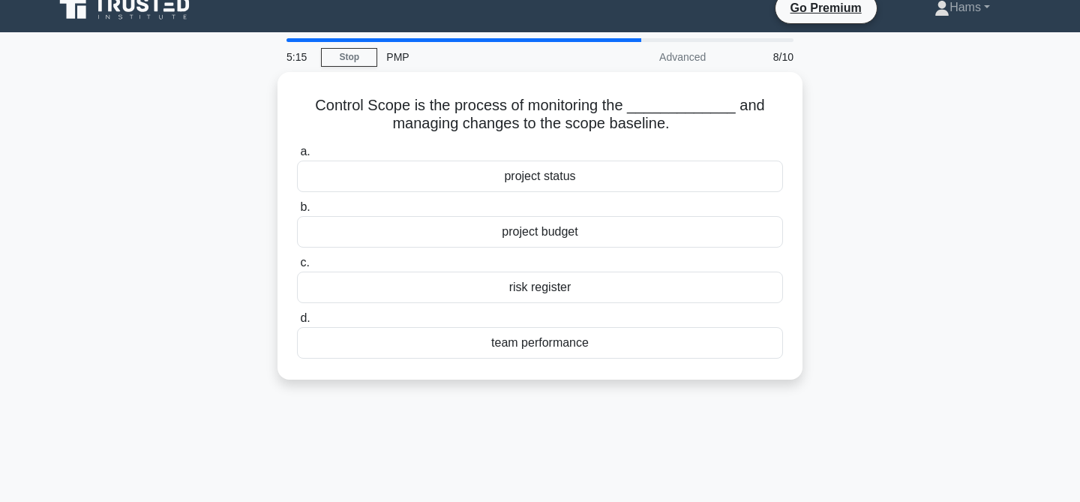
scroll to position [0, 0]
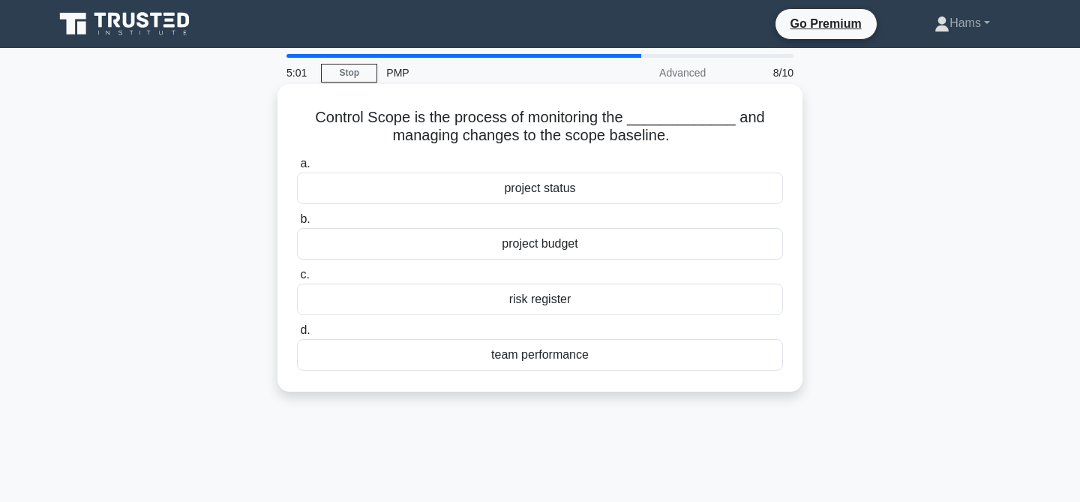
click at [572, 191] on div "project status" at bounding box center [540, 189] width 486 height 32
click at [297, 169] on input "a. project status" at bounding box center [297, 164] width 0 height 10
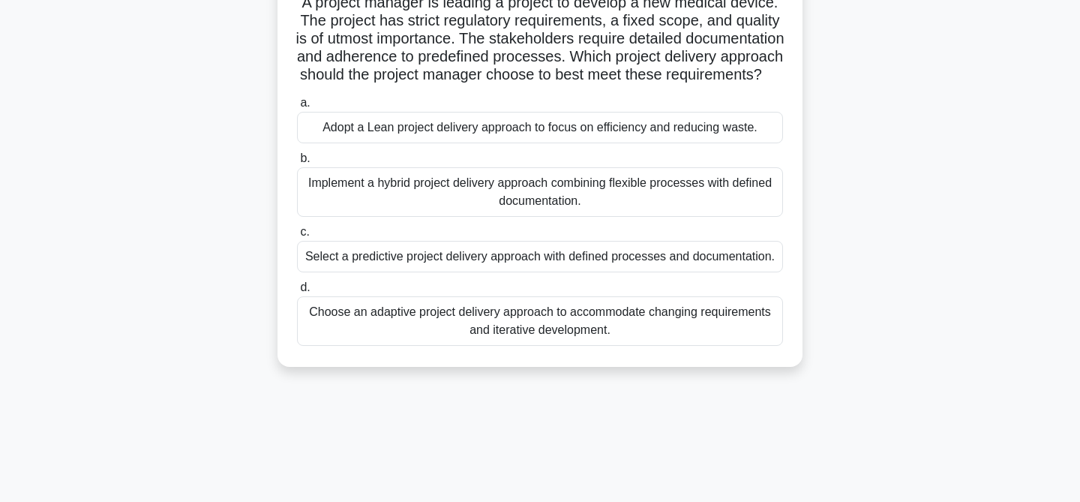
scroll to position [116, 0]
click at [600, 272] on div "Select a predictive project delivery approach with defined processes and docume…" at bounding box center [540, 256] width 486 height 32
click at [297, 236] on input "c. Select a predictive project delivery approach with defined processes and doc…" at bounding box center [297, 232] width 0 height 10
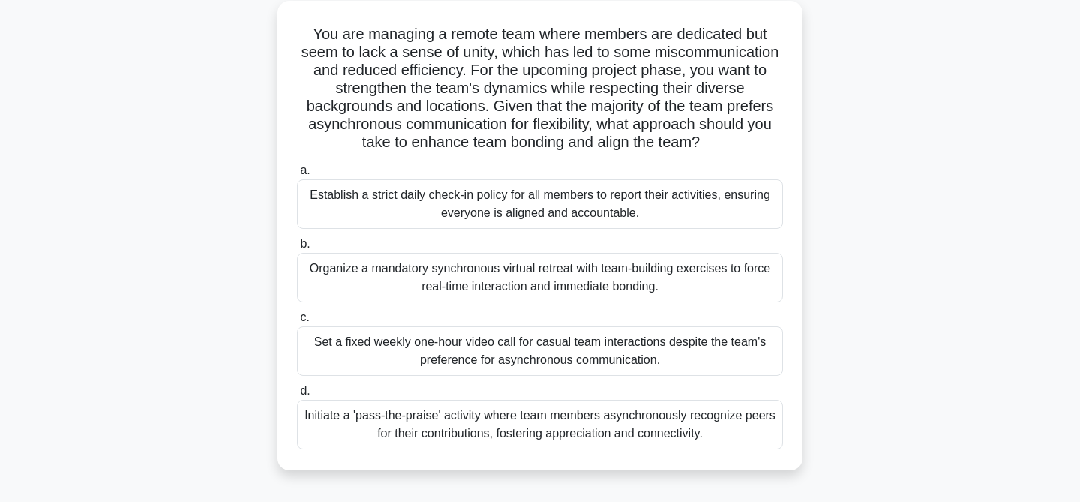
scroll to position [92, 0]
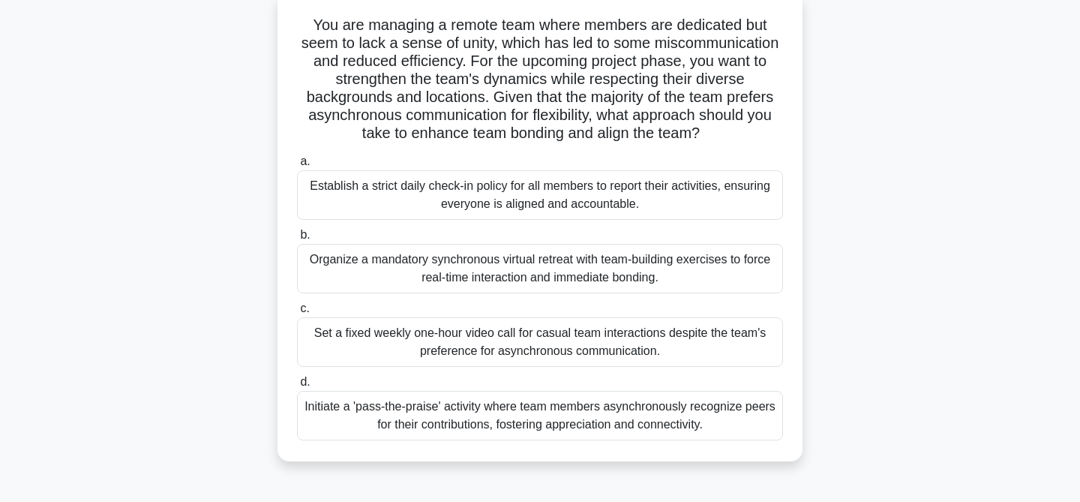
click at [650, 428] on div "Initiate a 'pass-the-praise' activity where team members asynchronously recogni…" at bounding box center [540, 416] width 486 height 50
click at [297, 387] on input "d. Initiate a 'pass-the-praise' activity where team members asynchronously reco…" at bounding box center [297, 382] width 0 height 10
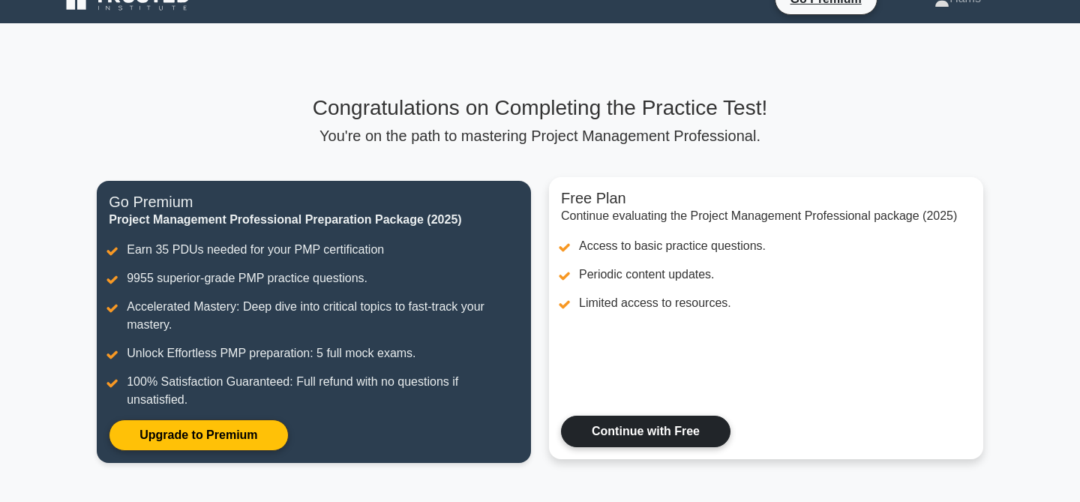
scroll to position [25, 0]
click at [651, 428] on link "Continue with Free" at bounding box center [646, 432] width 170 height 32
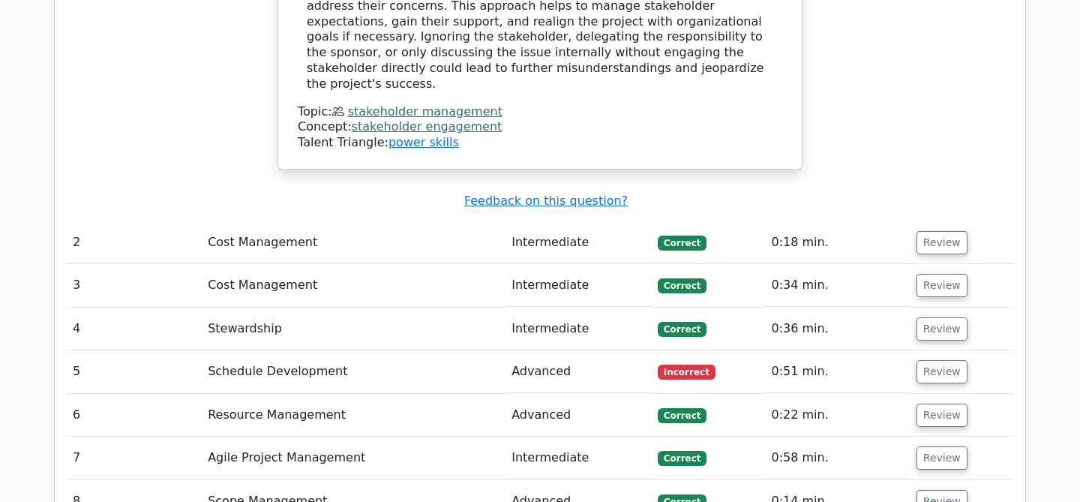
scroll to position [1967, 0]
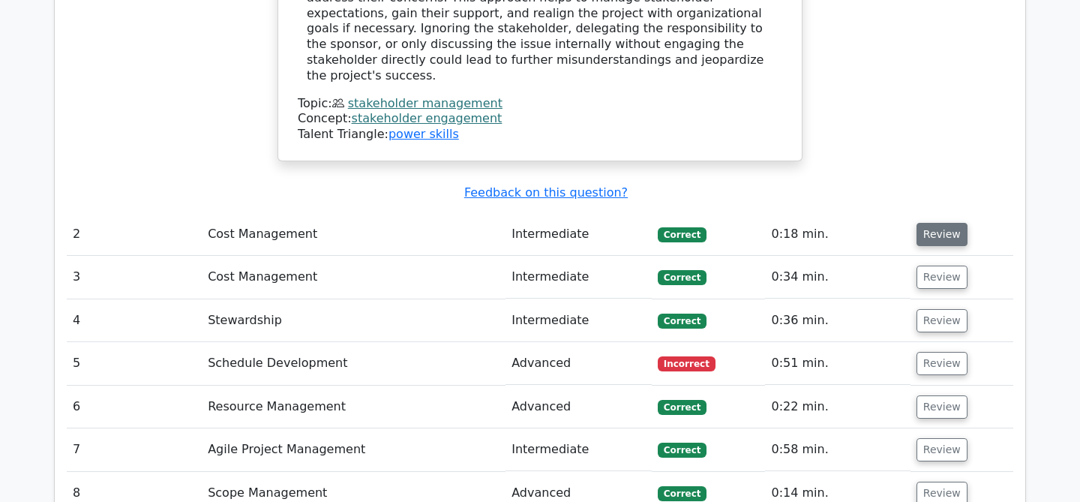
click at [934, 223] on button "Review" at bounding box center [942, 234] width 51 height 23
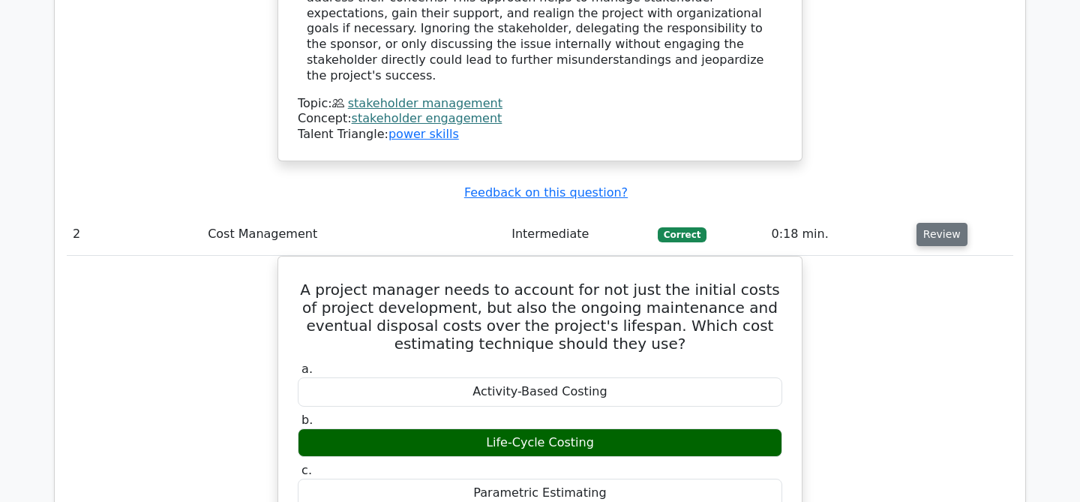
click at [934, 223] on button "Review" at bounding box center [942, 234] width 51 height 23
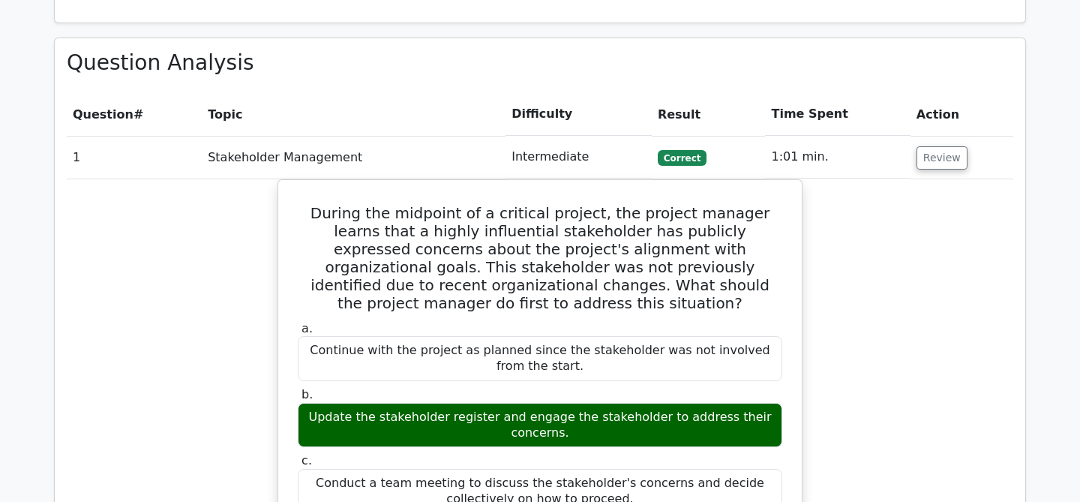
scroll to position [1236, 0]
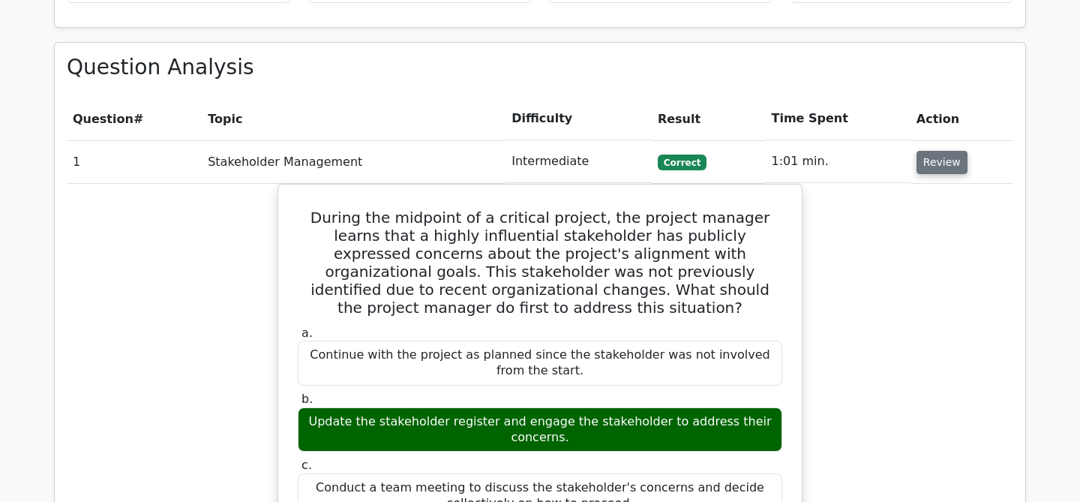
click at [934, 151] on button "Review" at bounding box center [942, 162] width 51 height 23
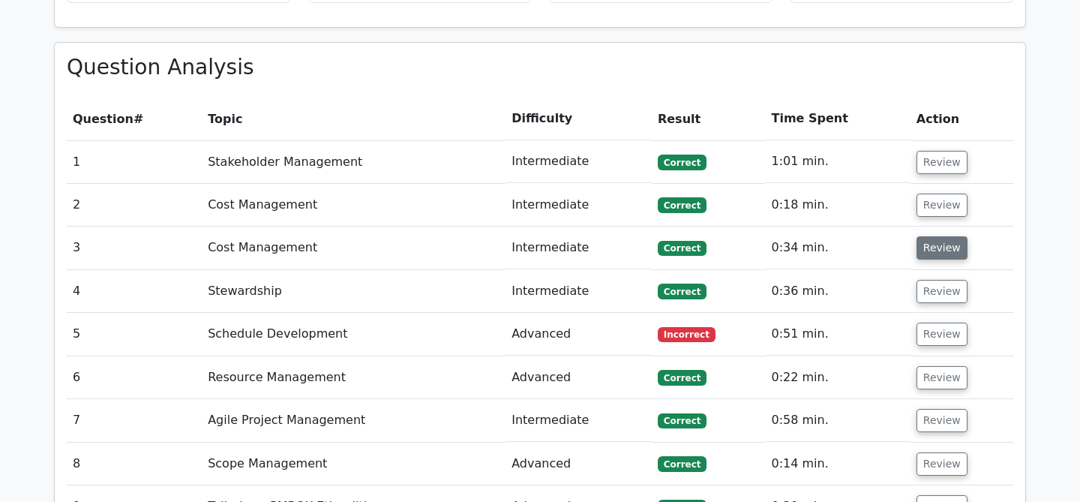
click at [936, 236] on button "Review" at bounding box center [942, 247] width 51 height 23
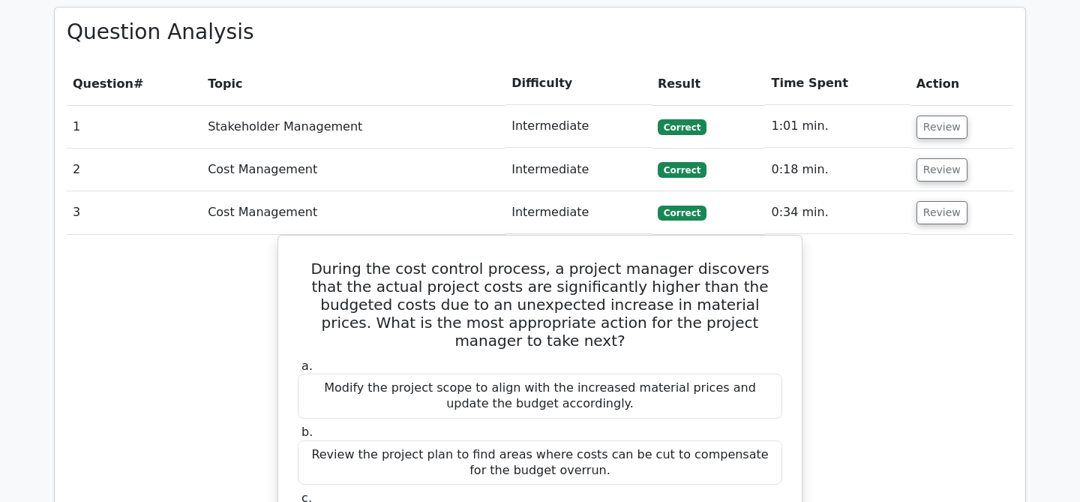
scroll to position [1264, 0]
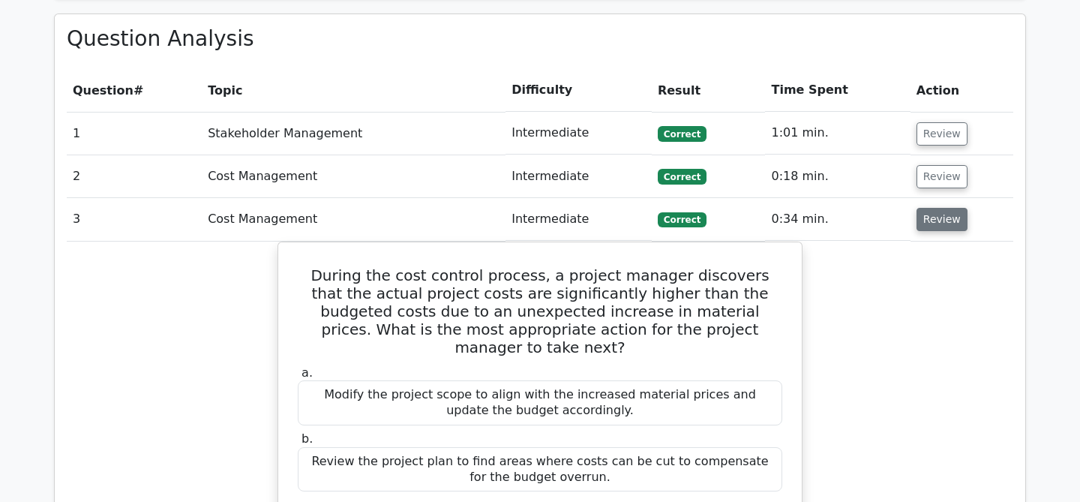
click at [939, 208] on button "Review" at bounding box center [942, 219] width 51 height 23
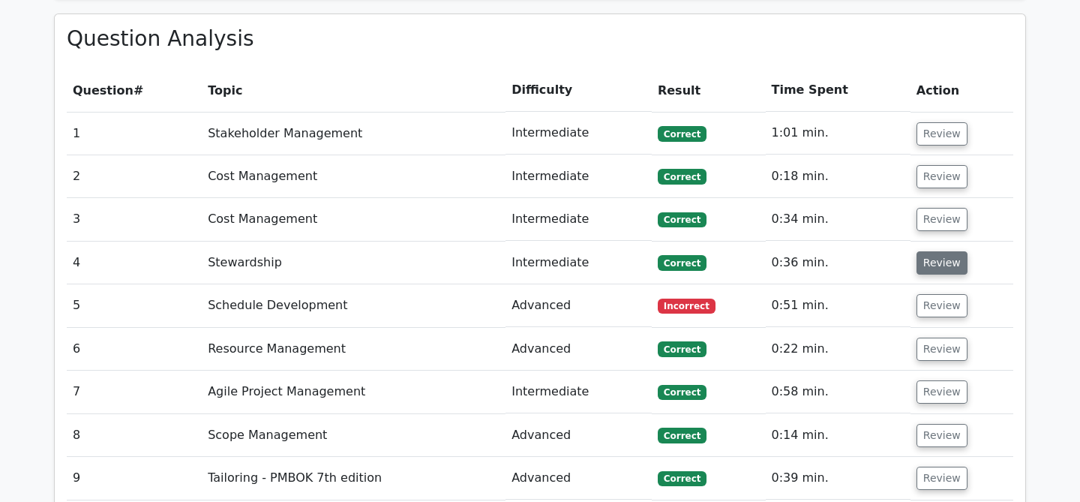
click at [933, 251] on button "Review" at bounding box center [942, 262] width 51 height 23
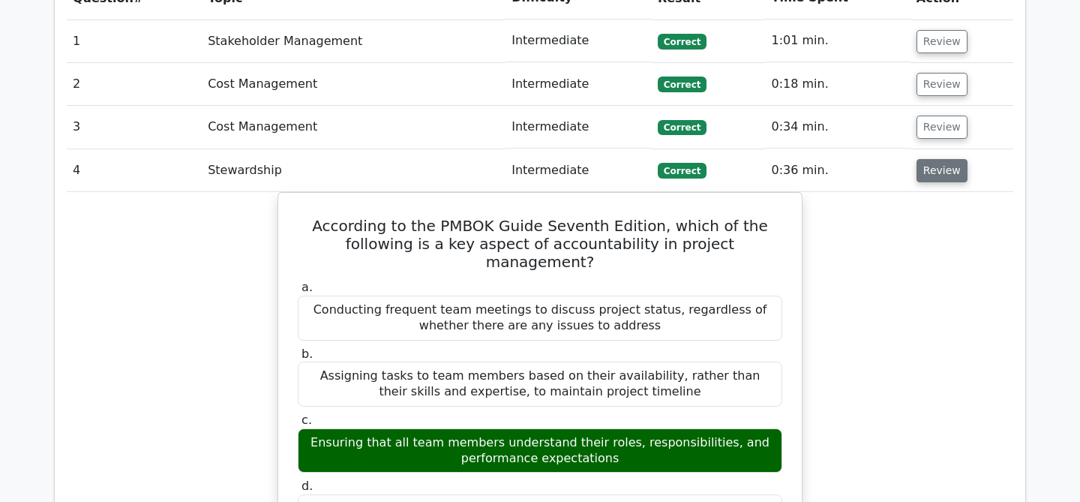
scroll to position [1356, 0]
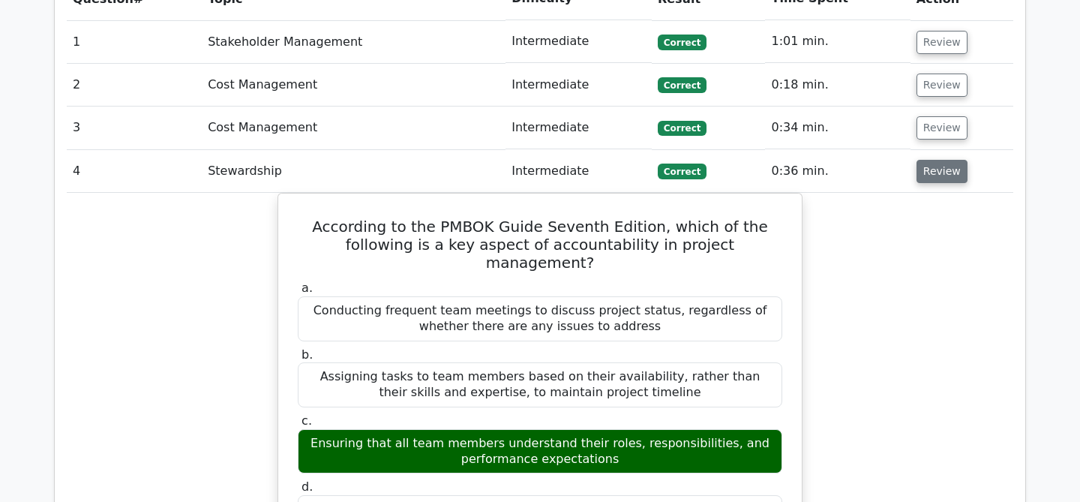
click at [934, 160] on button "Review" at bounding box center [942, 171] width 51 height 23
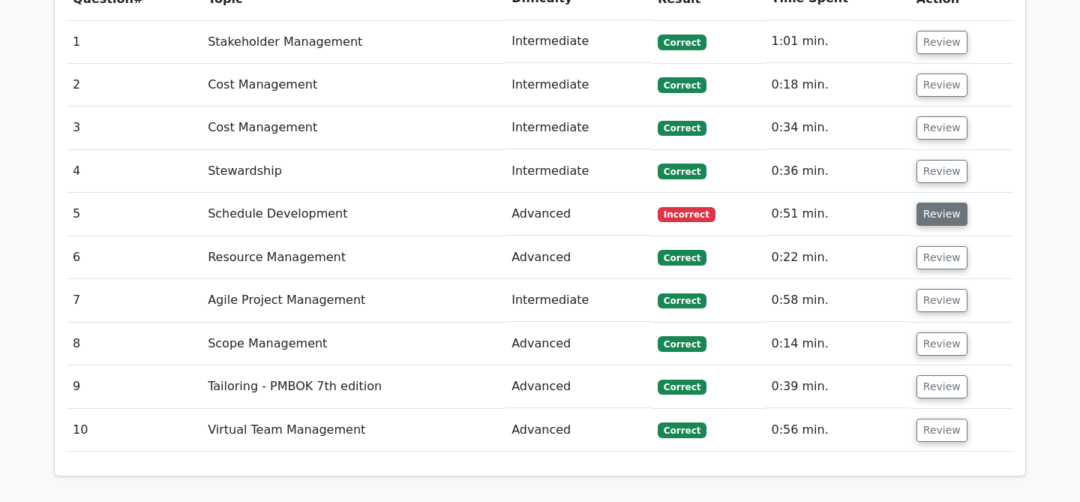
click at [933, 203] on button "Review" at bounding box center [942, 214] width 51 height 23
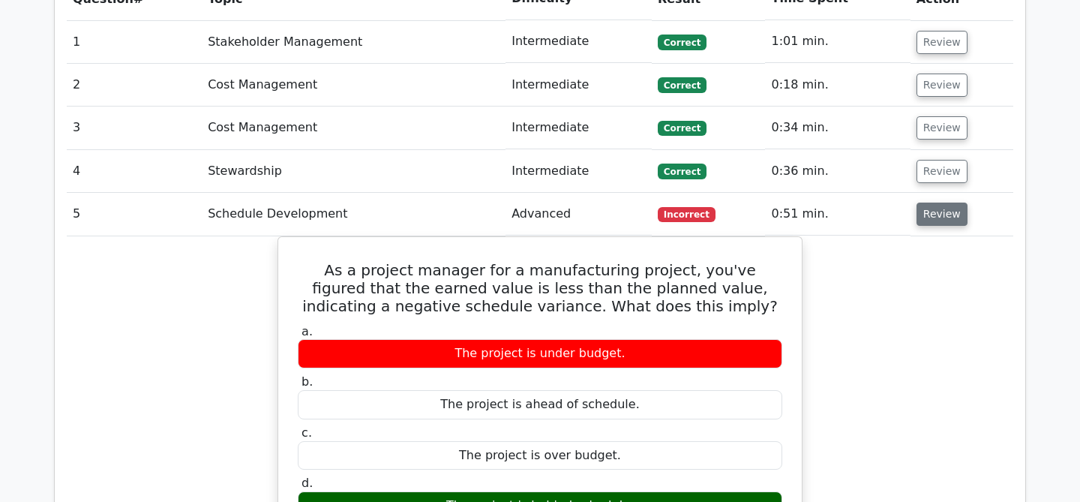
click at [933, 203] on button "Review" at bounding box center [942, 214] width 51 height 23
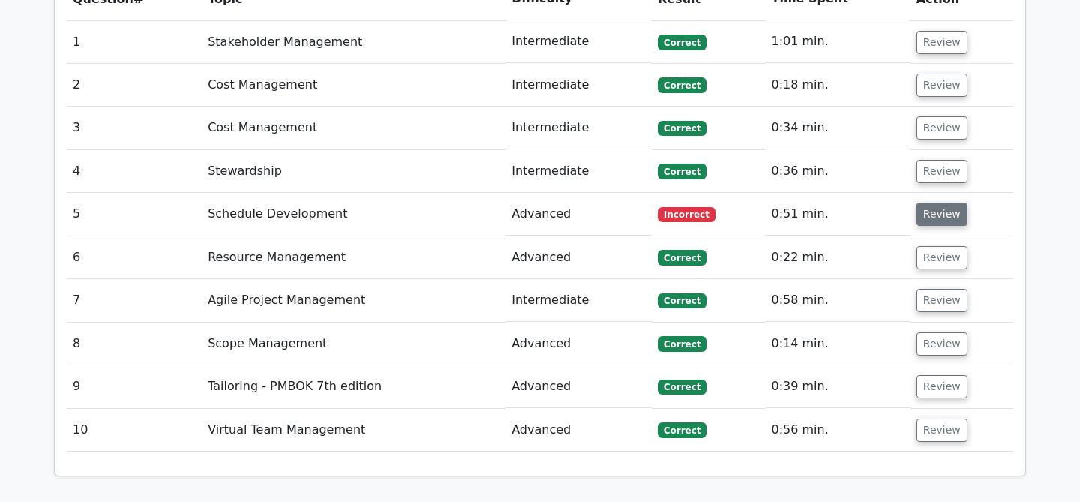
click at [942, 203] on button "Review" at bounding box center [942, 214] width 51 height 23
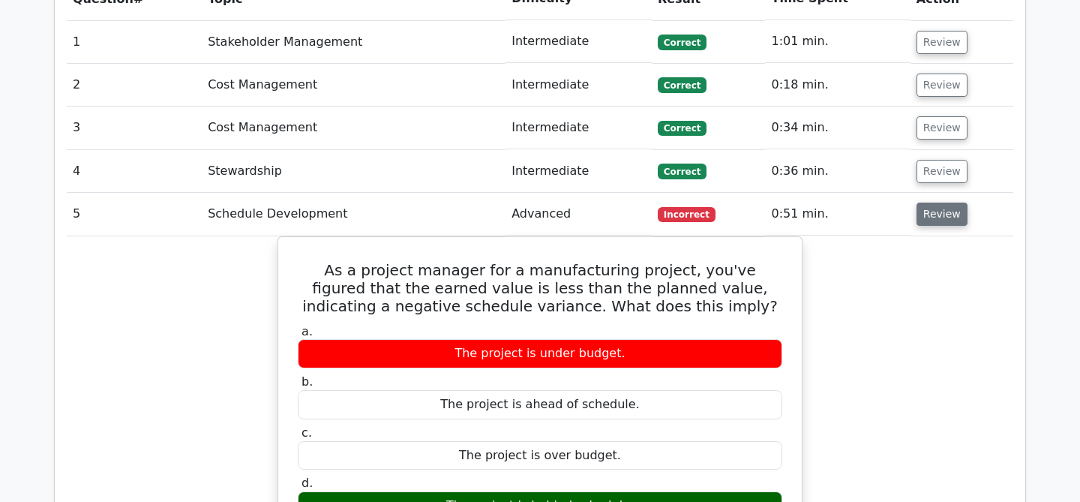
click at [942, 203] on button "Review" at bounding box center [942, 214] width 51 height 23
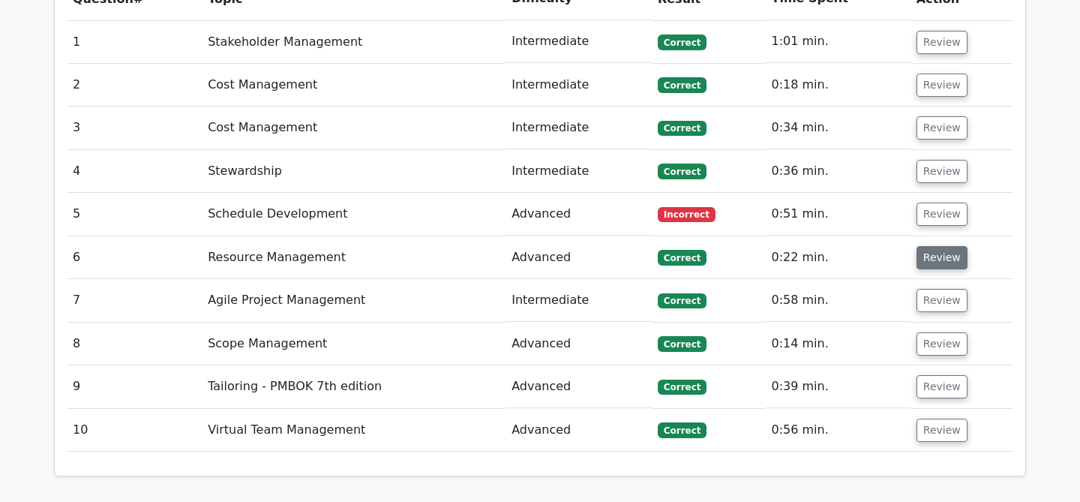
click at [942, 246] on button "Review" at bounding box center [942, 257] width 51 height 23
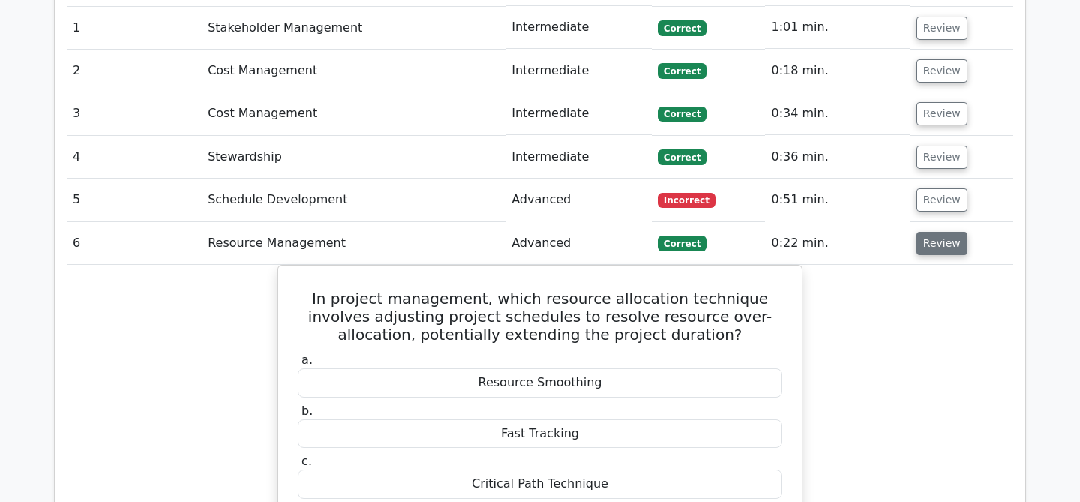
scroll to position [1377, 0]
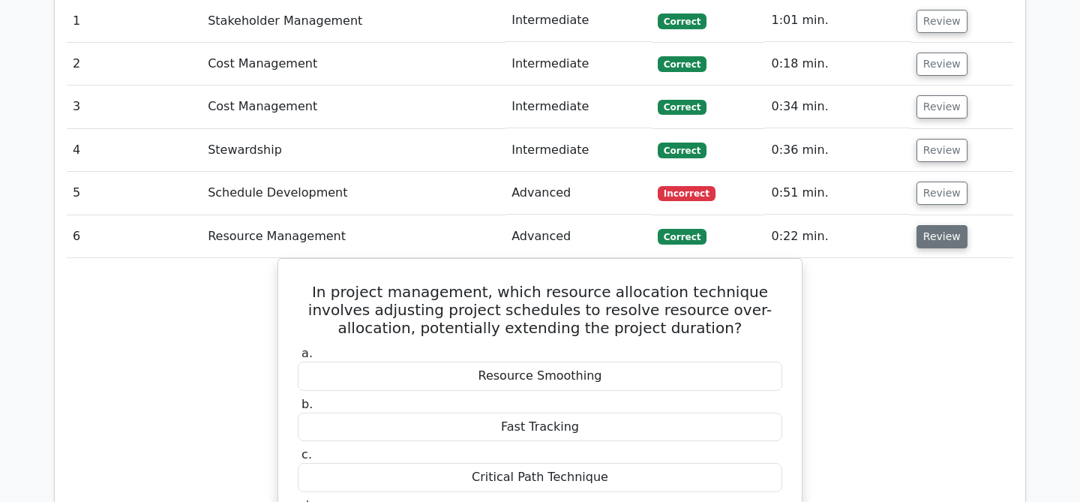
click at [939, 225] on button "Review" at bounding box center [942, 236] width 51 height 23
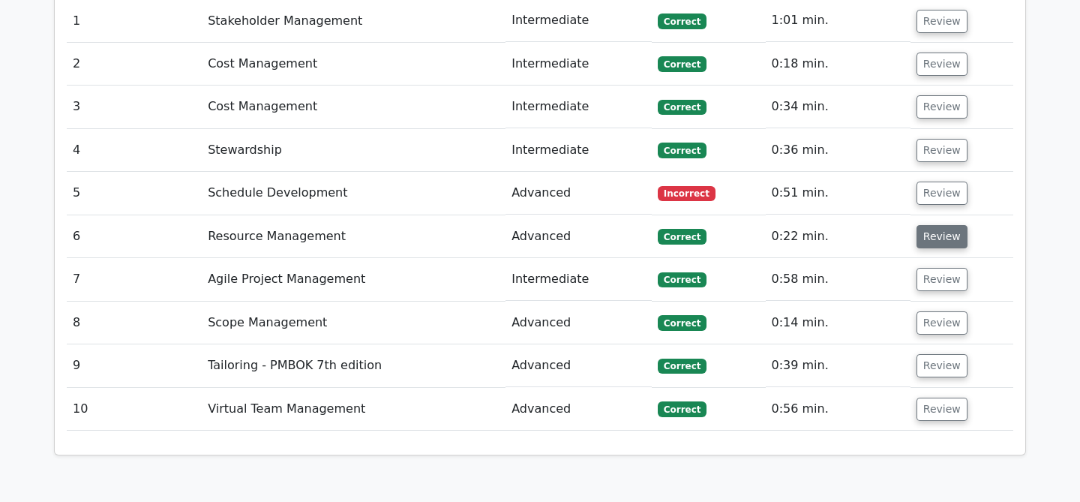
click at [939, 225] on button "Review" at bounding box center [942, 236] width 51 height 23
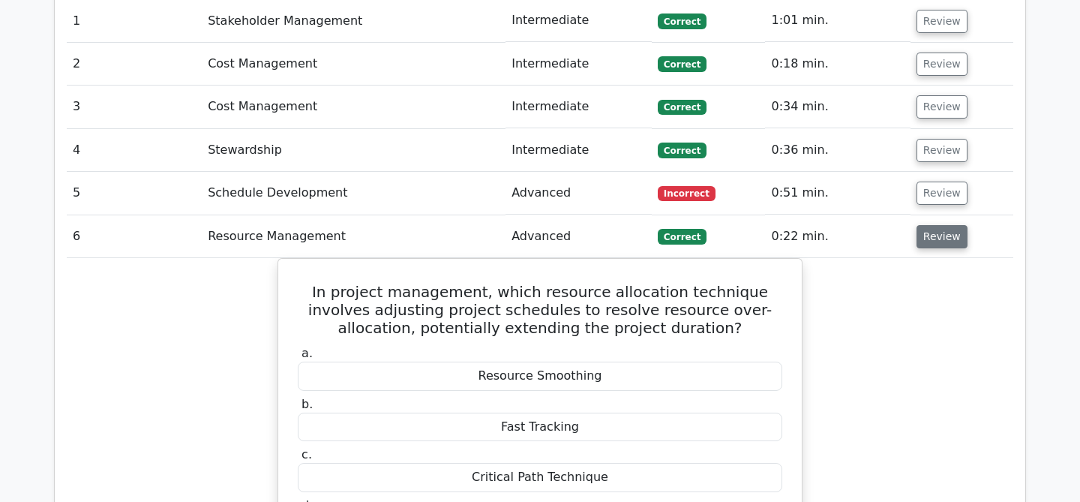
click at [939, 225] on button "Review" at bounding box center [942, 236] width 51 height 23
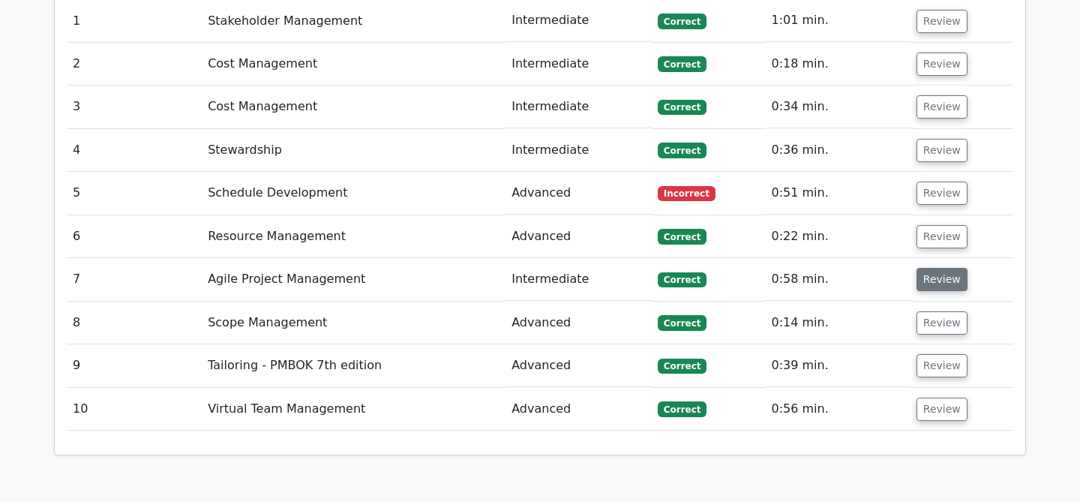
click at [938, 268] on button "Review" at bounding box center [942, 279] width 51 height 23
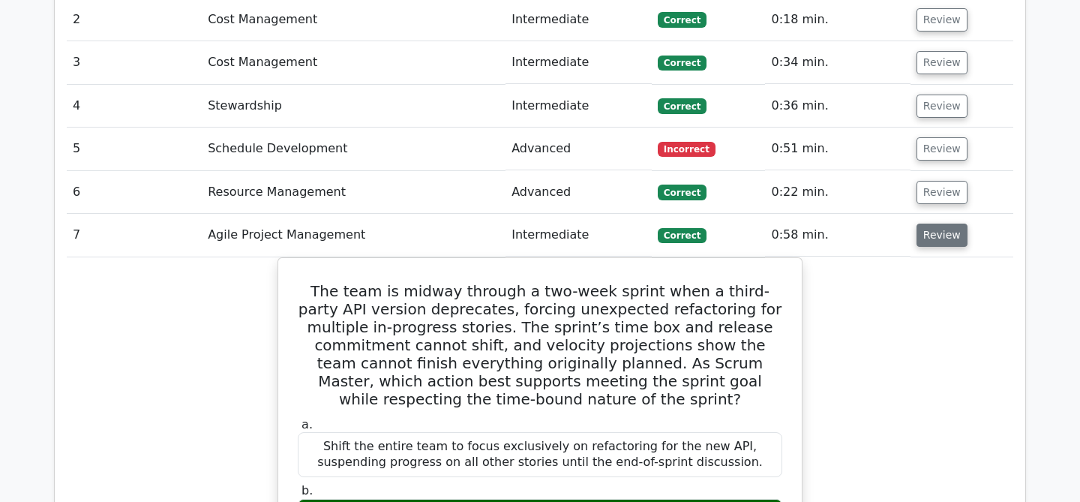
scroll to position [1423, 0]
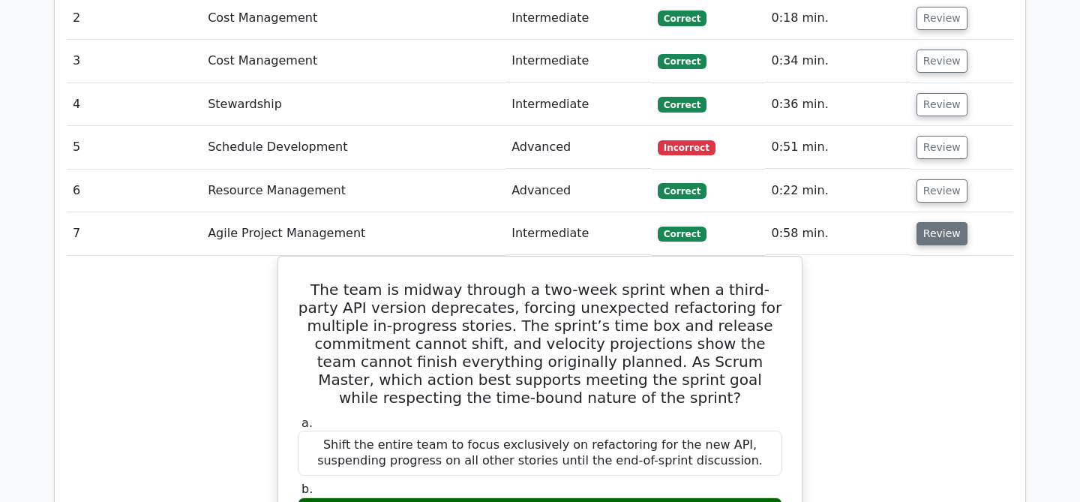
click at [937, 222] on button "Review" at bounding box center [942, 233] width 51 height 23
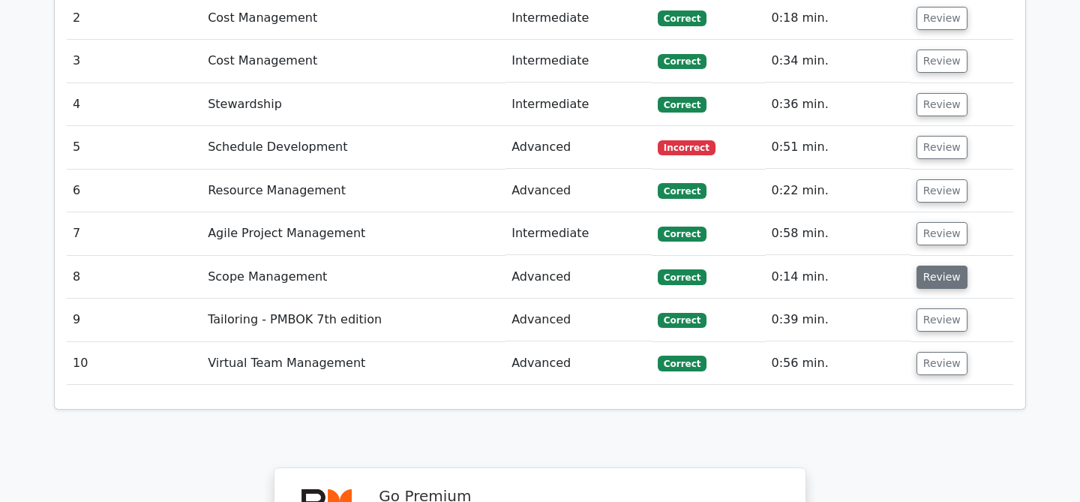
click at [934, 266] on button "Review" at bounding box center [942, 277] width 51 height 23
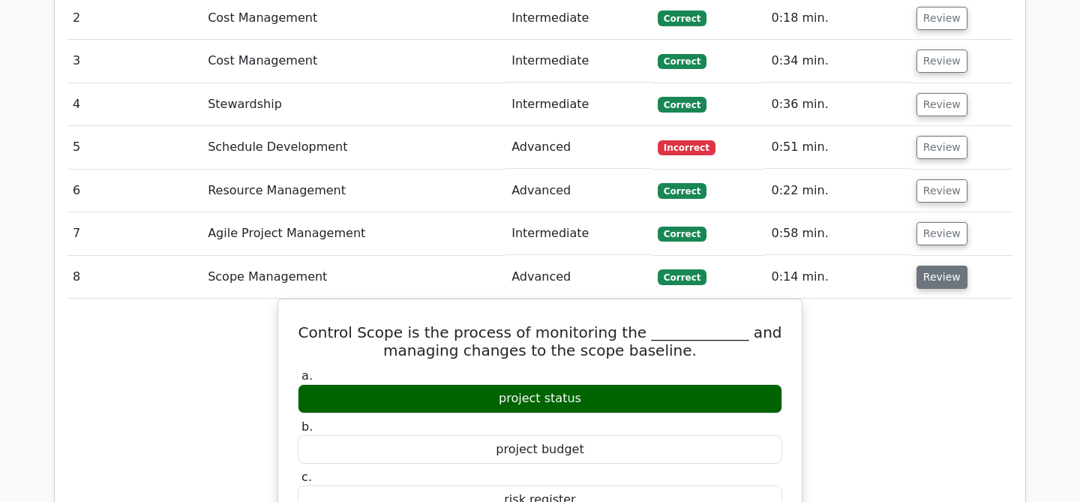
click at [934, 266] on button "Review" at bounding box center [942, 277] width 51 height 23
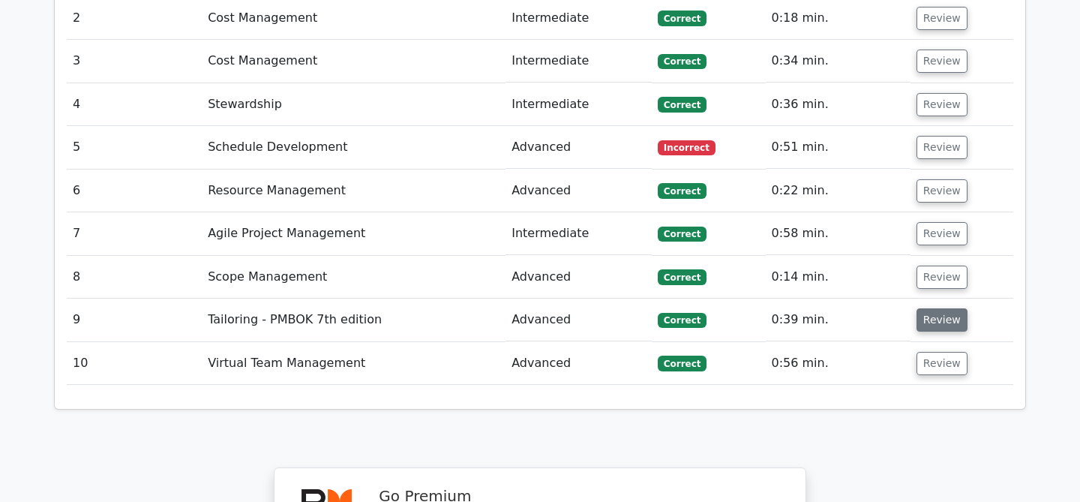
click at [939, 308] on button "Review" at bounding box center [942, 319] width 51 height 23
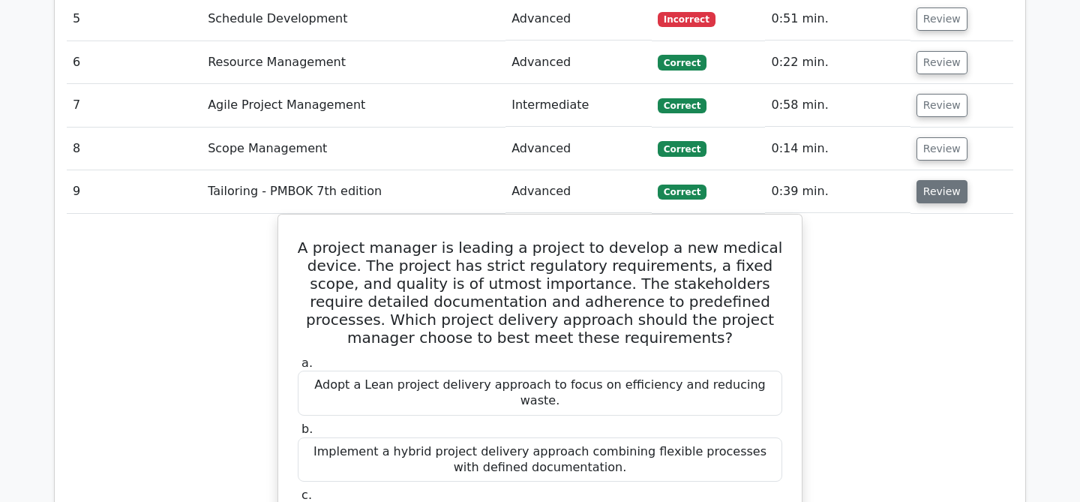
scroll to position [1555, 0]
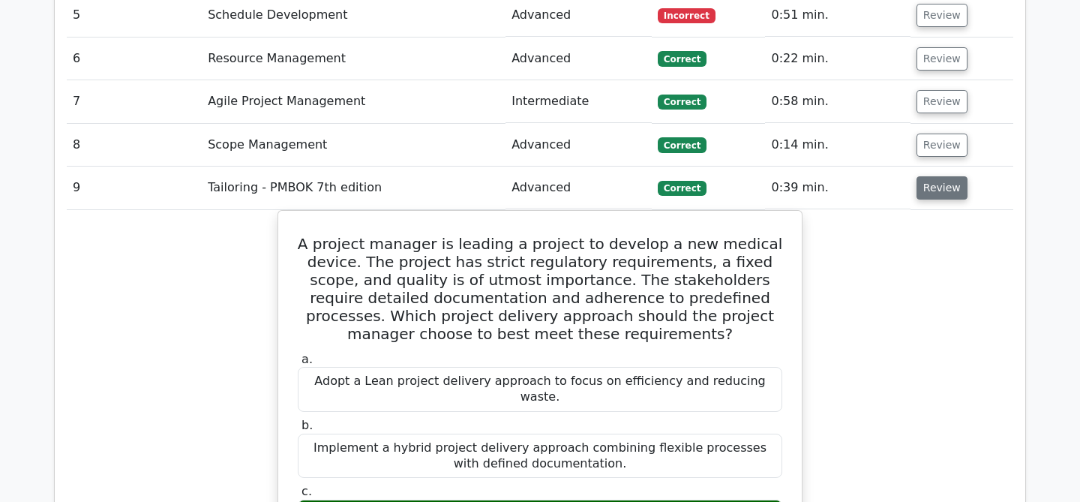
click at [935, 176] on button "Review" at bounding box center [942, 187] width 51 height 23
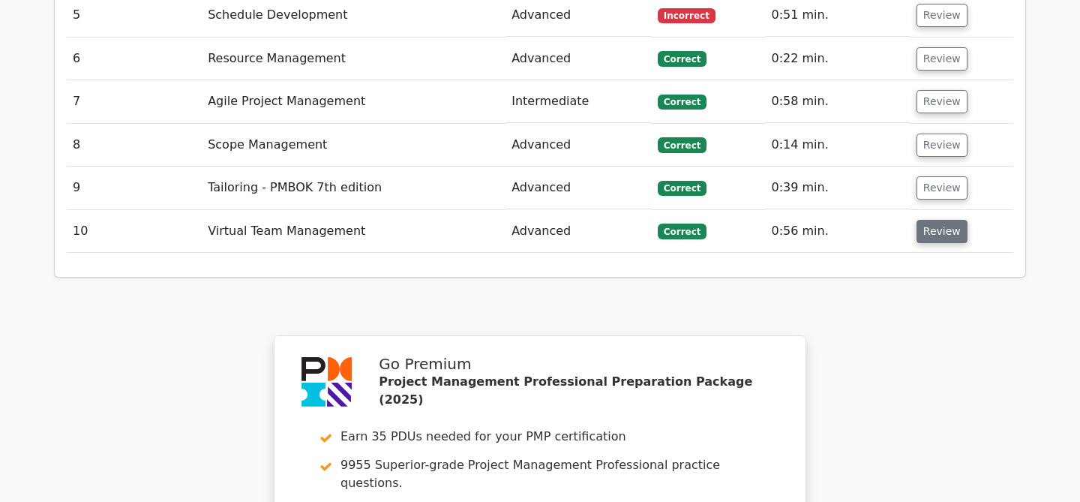
click at [943, 220] on button "Review" at bounding box center [942, 231] width 51 height 23
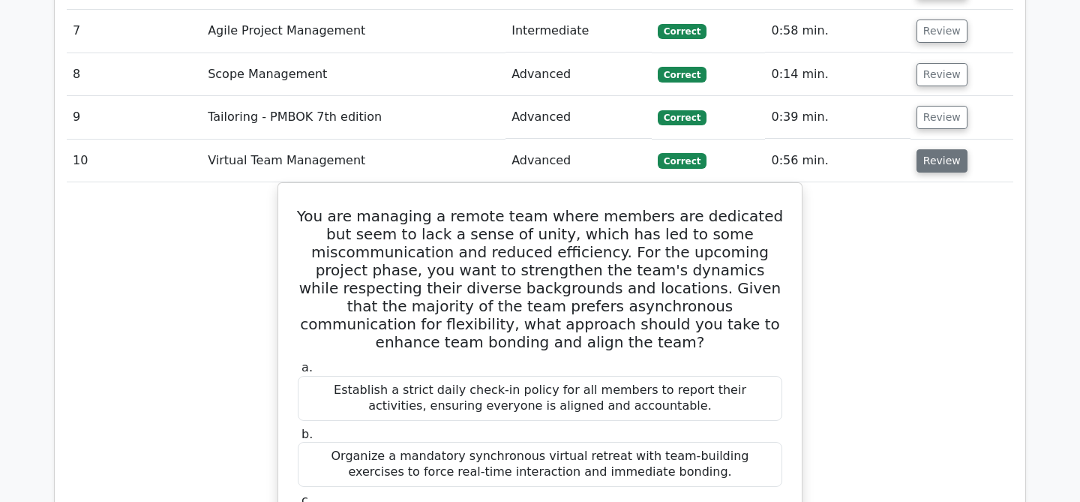
scroll to position [1519, 0]
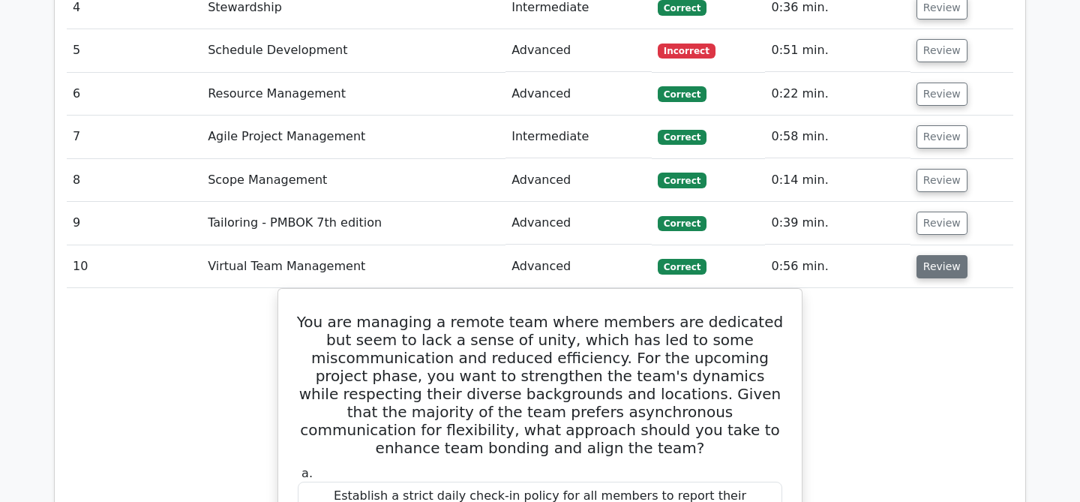
click at [947, 255] on button "Review" at bounding box center [942, 266] width 51 height 23
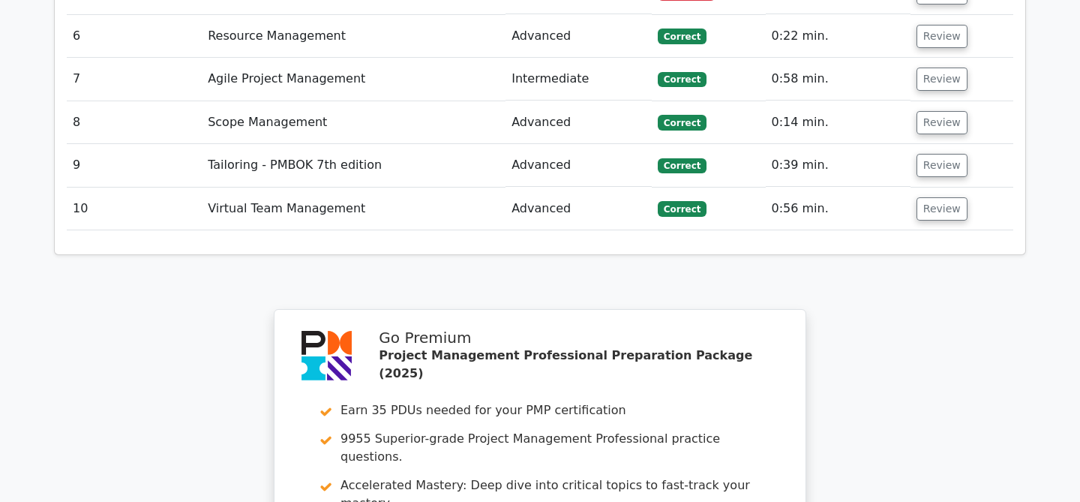
scroll to position [1971, 0]
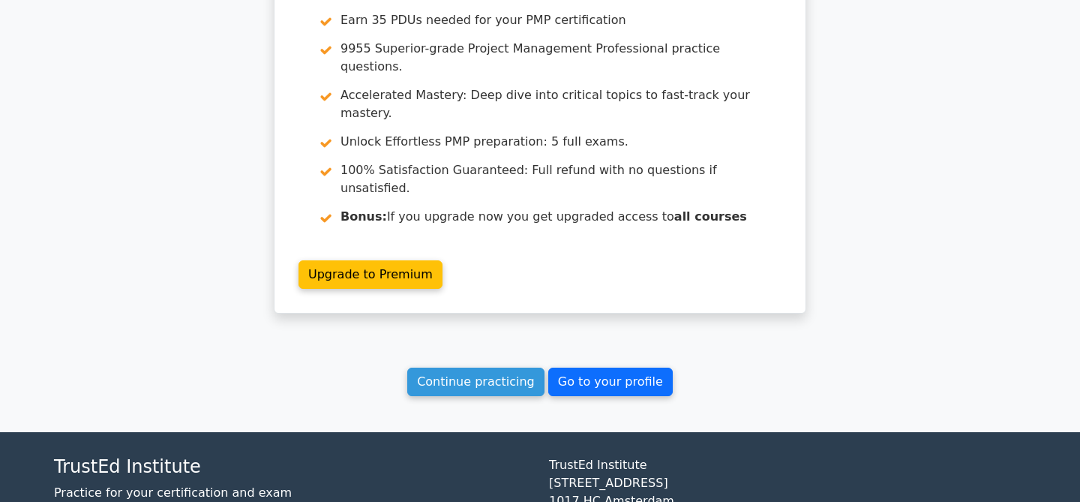
click at [628, 368] on link "Go to your profile" at bounding box center [610, 382] width 125 height 29
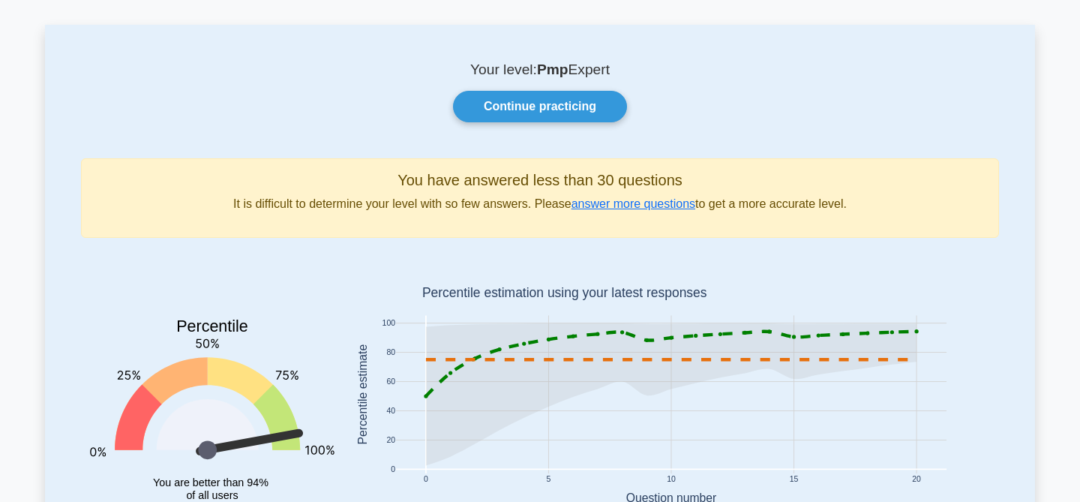
scroll to position [50, 0]
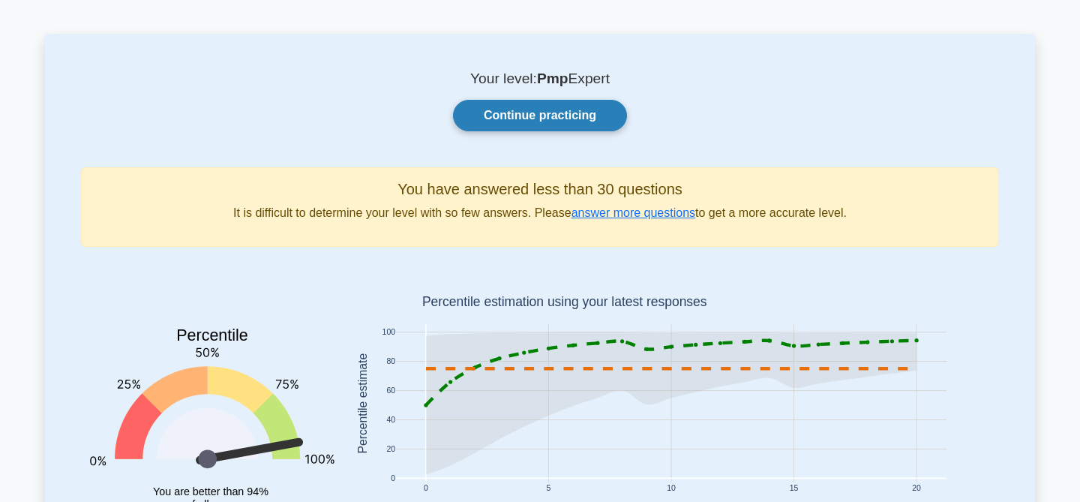
click at [558, 107] on link "Continue practicing" at bounding box center [540, 116] width 174 height 32
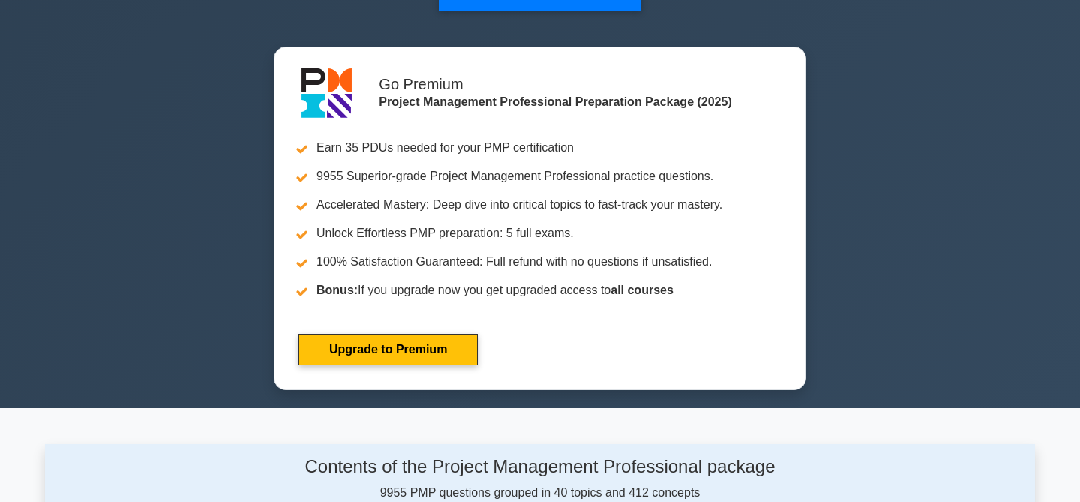
scroll to position [518, 0]
